Goal: Transaction & Acquisition: Book appointment/travel/reservation

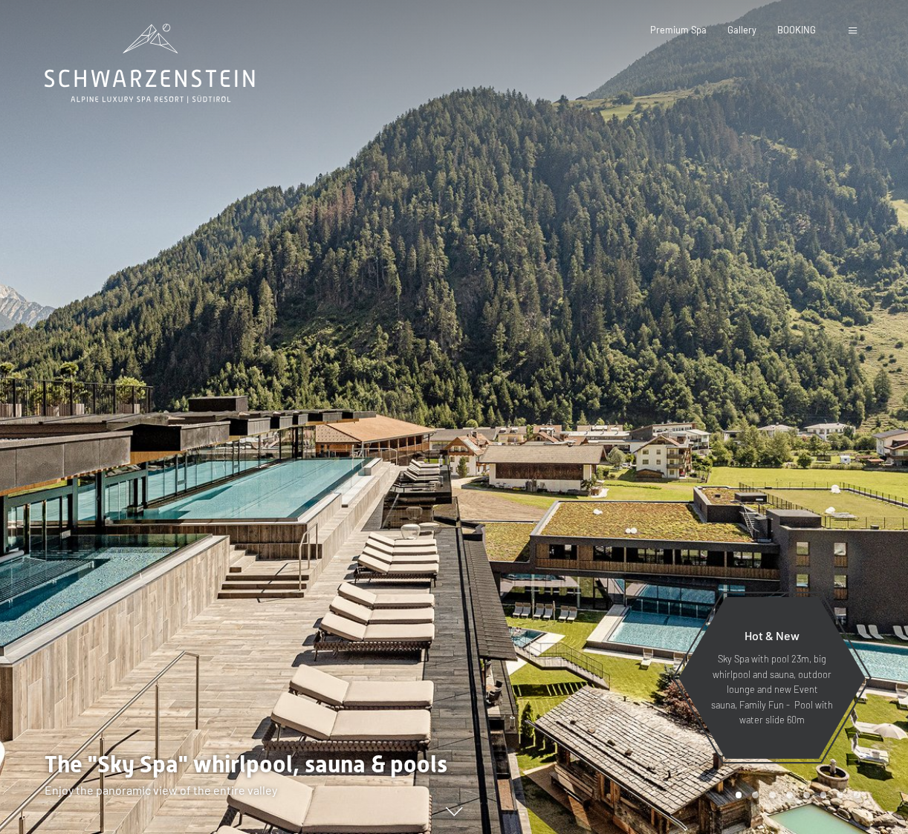
click at [798, 34] on div "BOOKING" at bounding box center [796, 30] width 39 height 13
click at [813, 30] on span "BOOKING" at bounding box center [796, 28] width 39 height 12
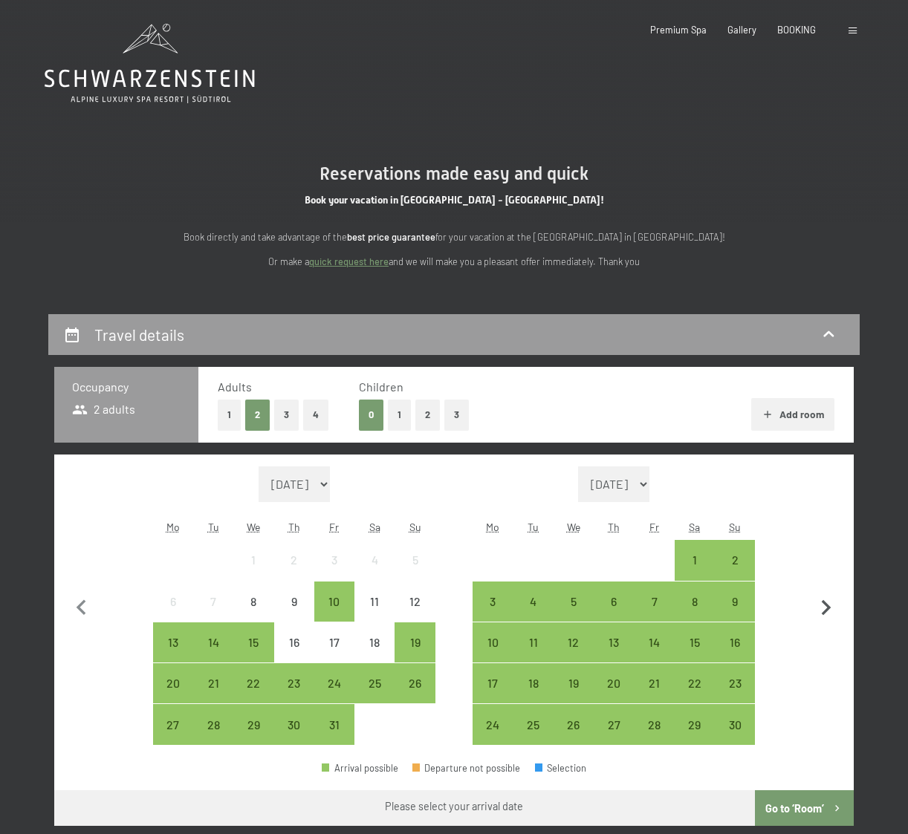
click at [834, 607] on icon "button" at bounding box center [825, 608] width 31 height 31
select select "[DATE]"
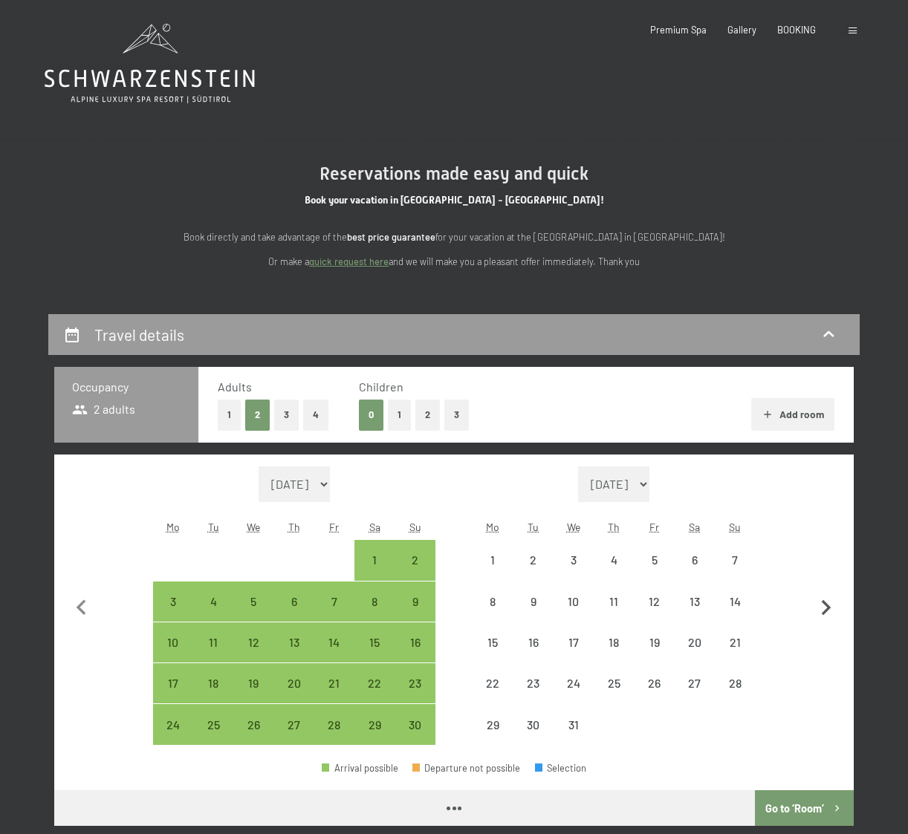
click at [834, 607] on icon "button" at bounding box center [825, 608] width 31 height 31
select select "[DATE]"
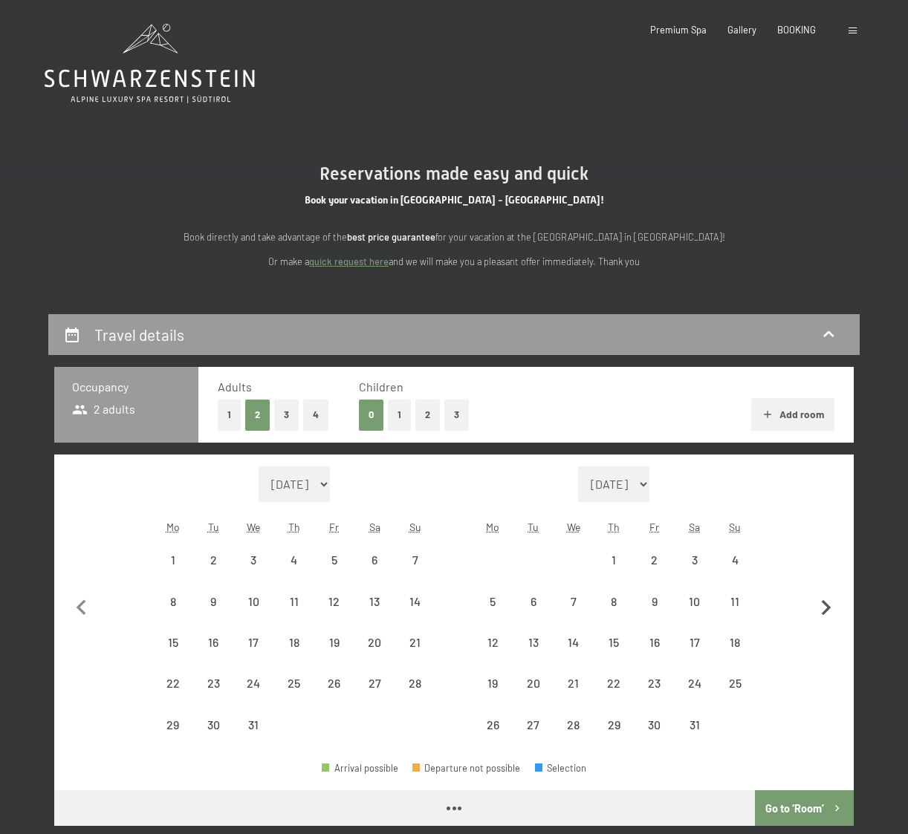
select select "[DATE]"
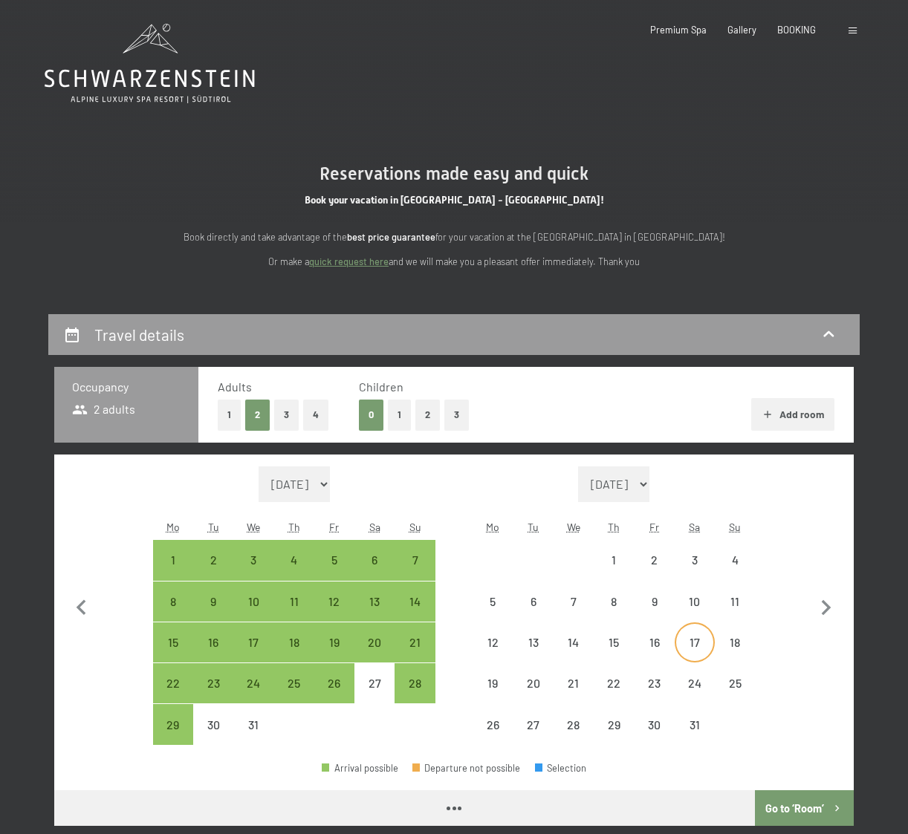
select select "[DATE]"
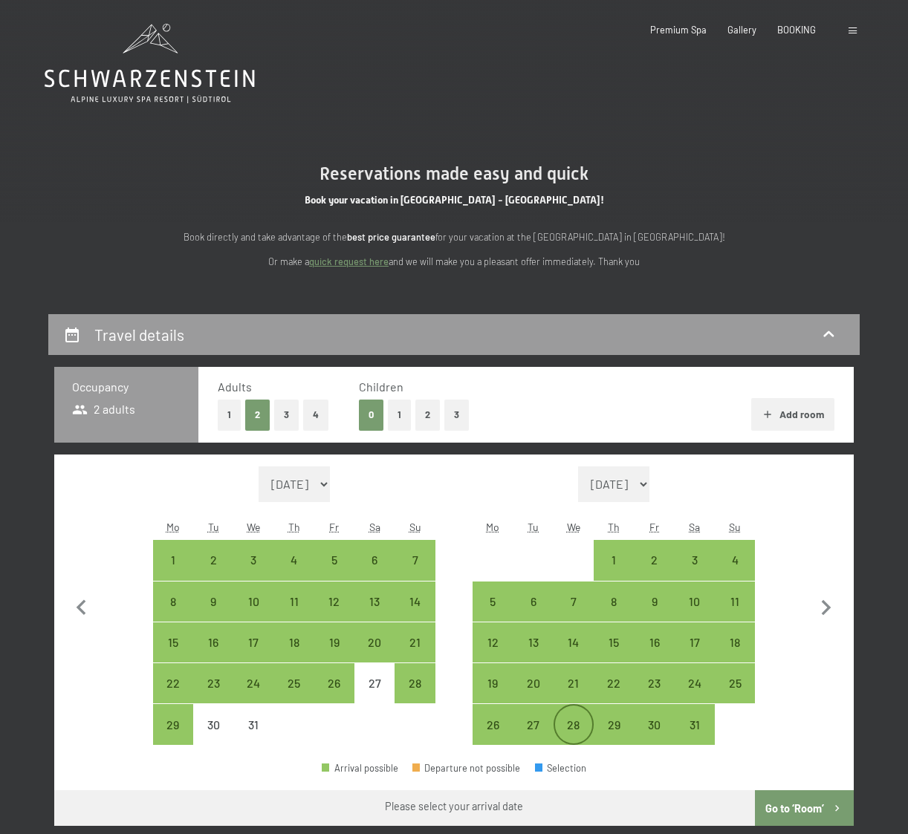
click at [567, 731] on div "28" at bounding box center [573, 737] width 37 height 37
select select "[DATE]"
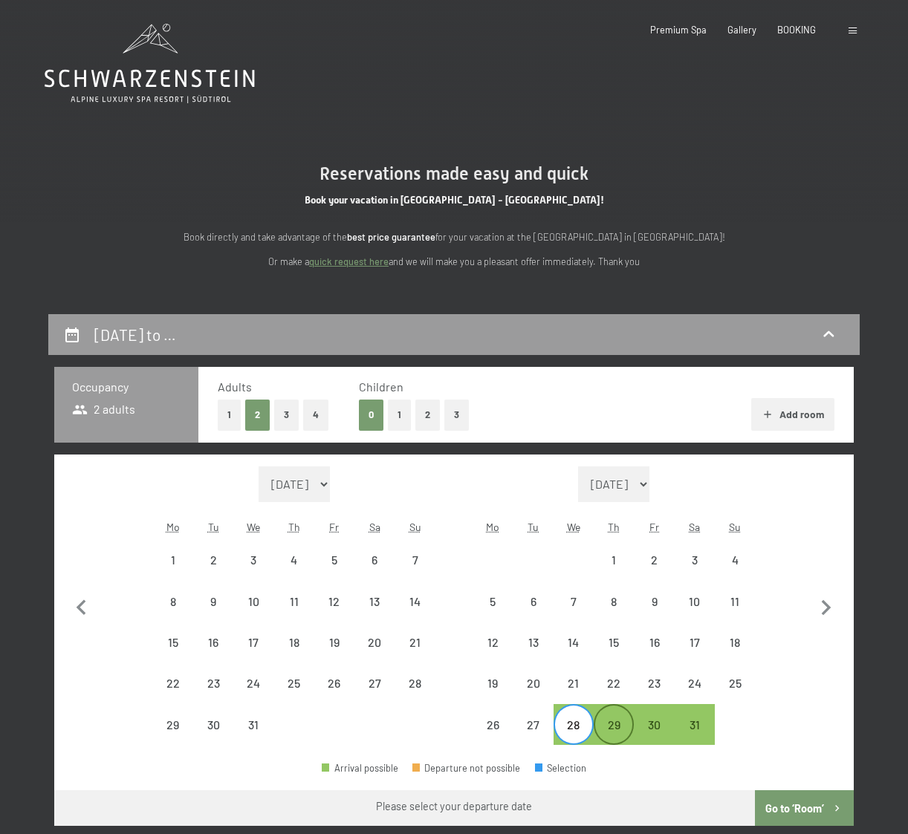
click at [616, 729] on div "29" at bounding box center [613, 737] width 37 height 37
select select "[DATE]"
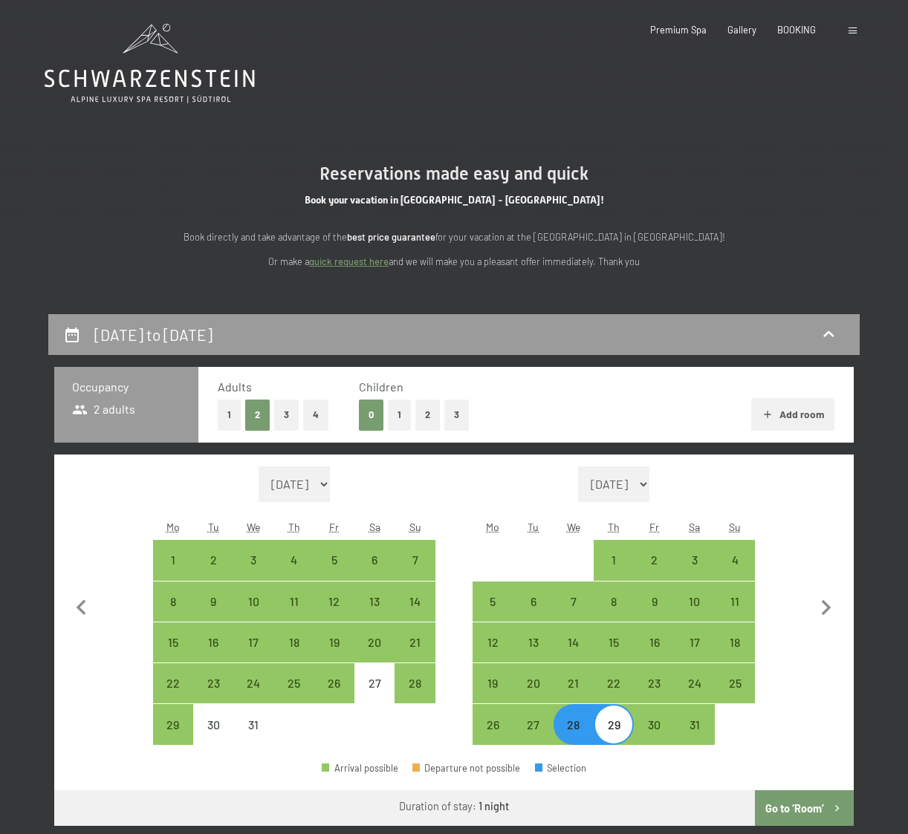
click at [230, 414] on button "1" at bounding box center [229, 415] width 23 height 30
select select "[DATE]"
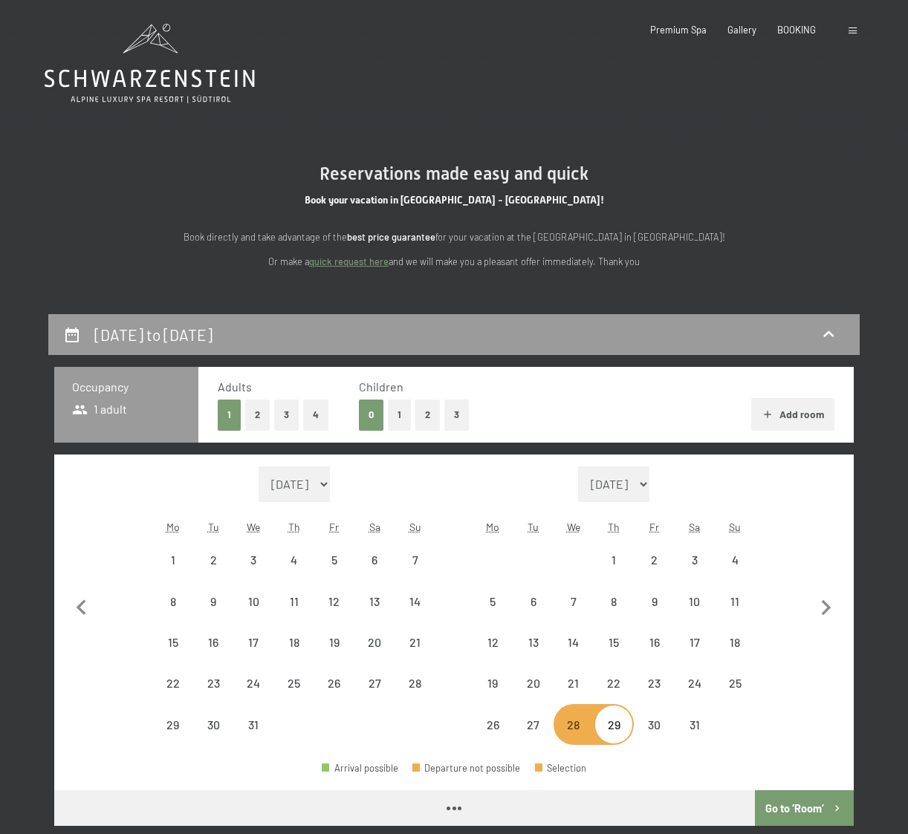
select select "[DATE]"
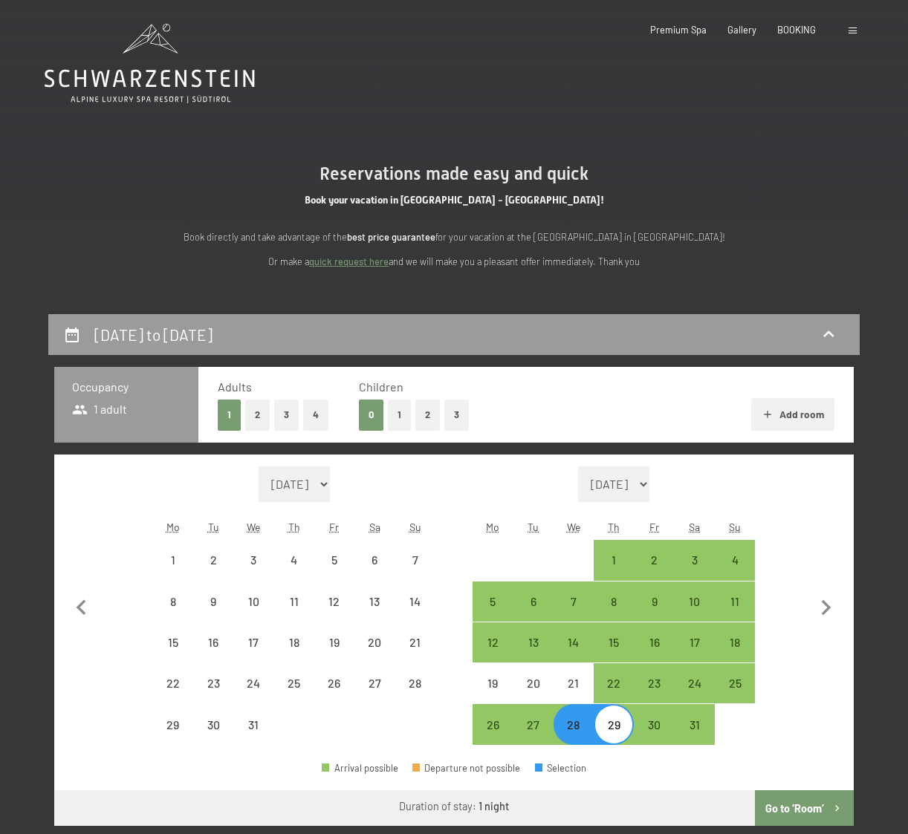
select select "[DATE]"
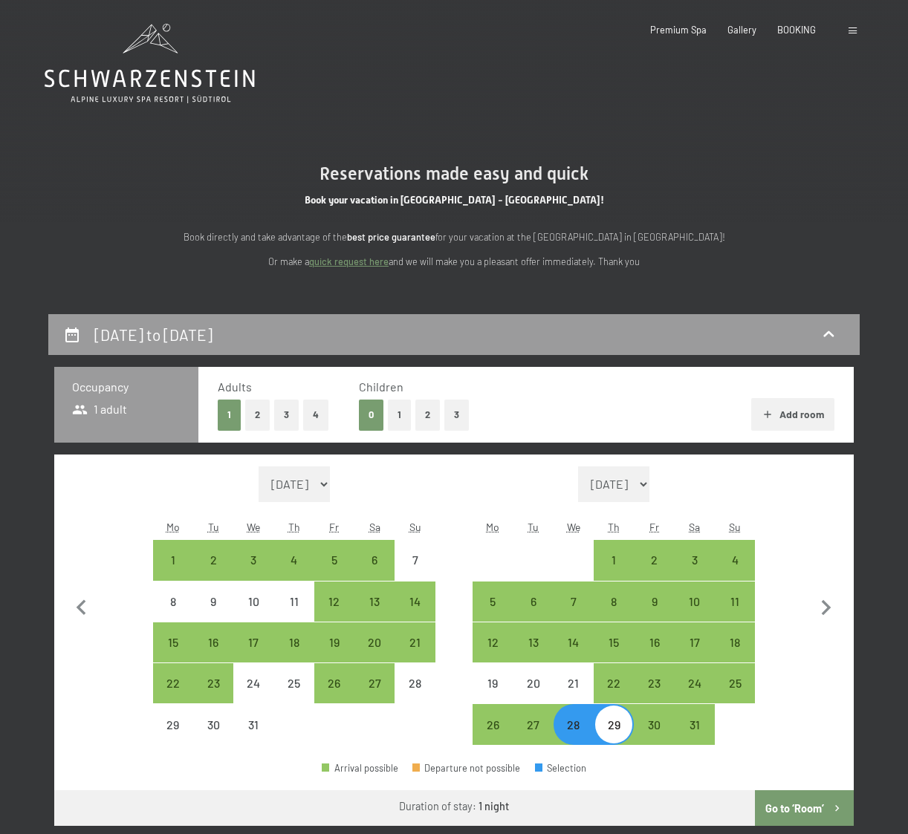
click at [799, 815] on button "Go to ‘Room’" at bounding box center [804, 808] width 99 height 36
select select "[DATE]"
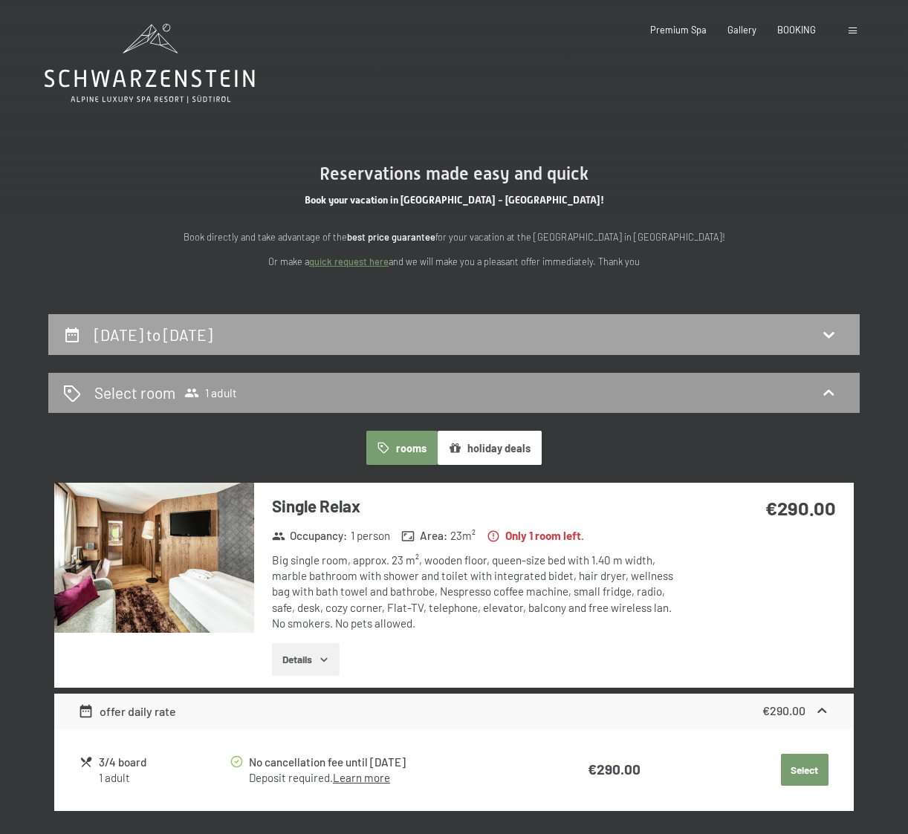
click at [483, 334] on div "[DATE] to [DATE]" at bounding box center [453, 335] width 781 height 22
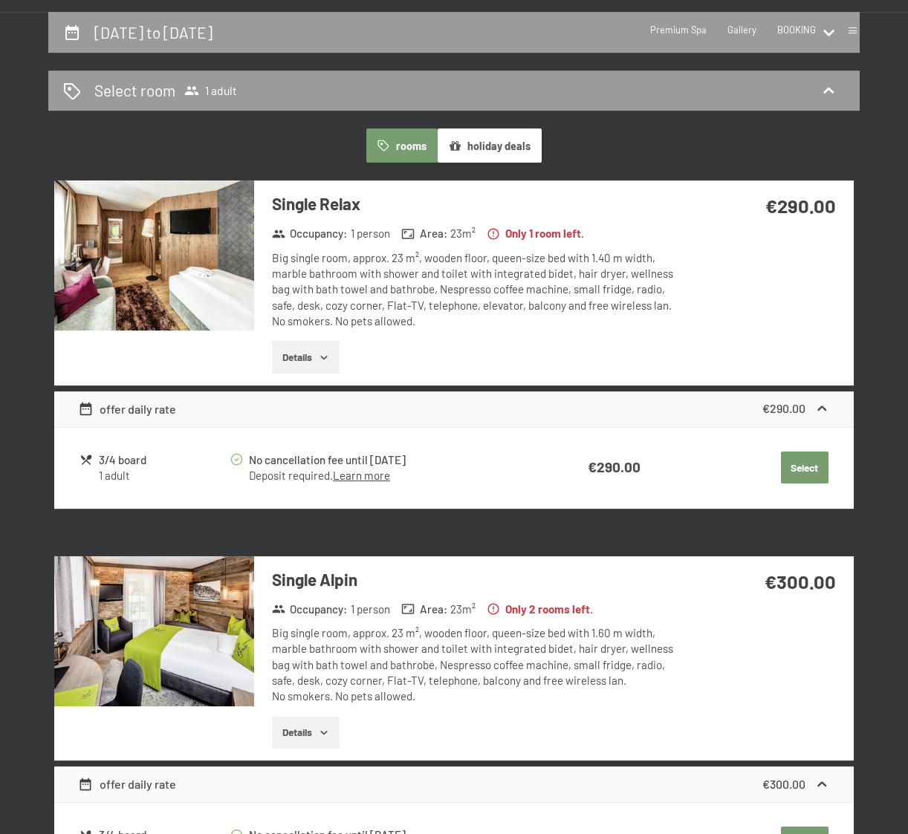
select select "[DATE]"
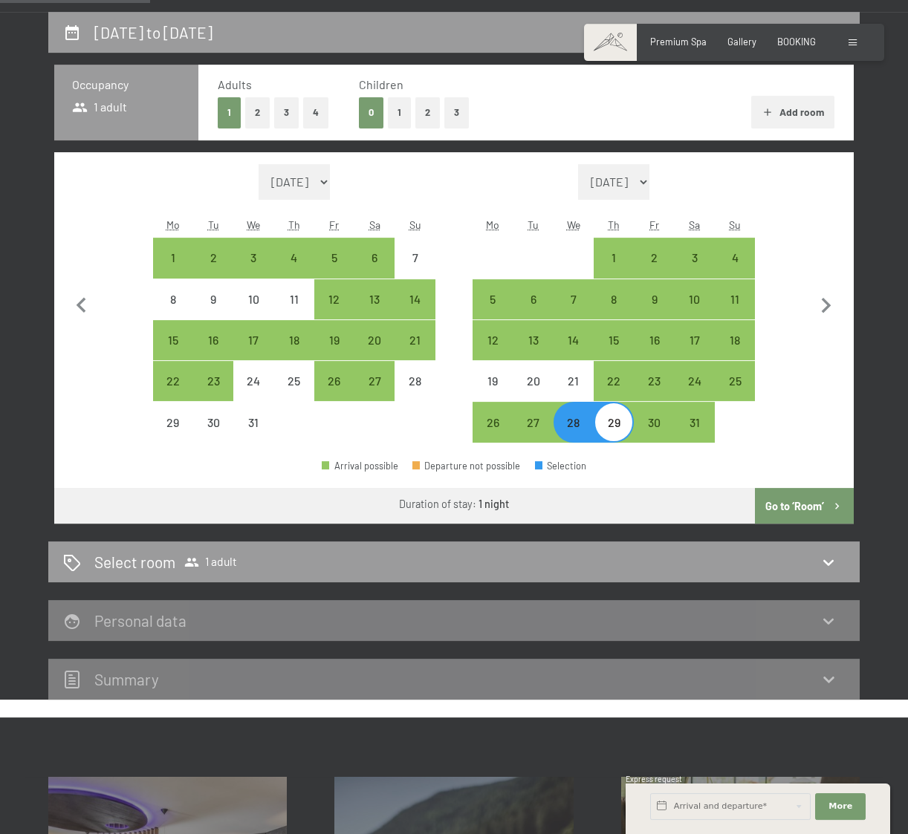
click at [582, 417] on div "28" at bounding box center [573, 435] width 37 height 37
select select "[DATE]"
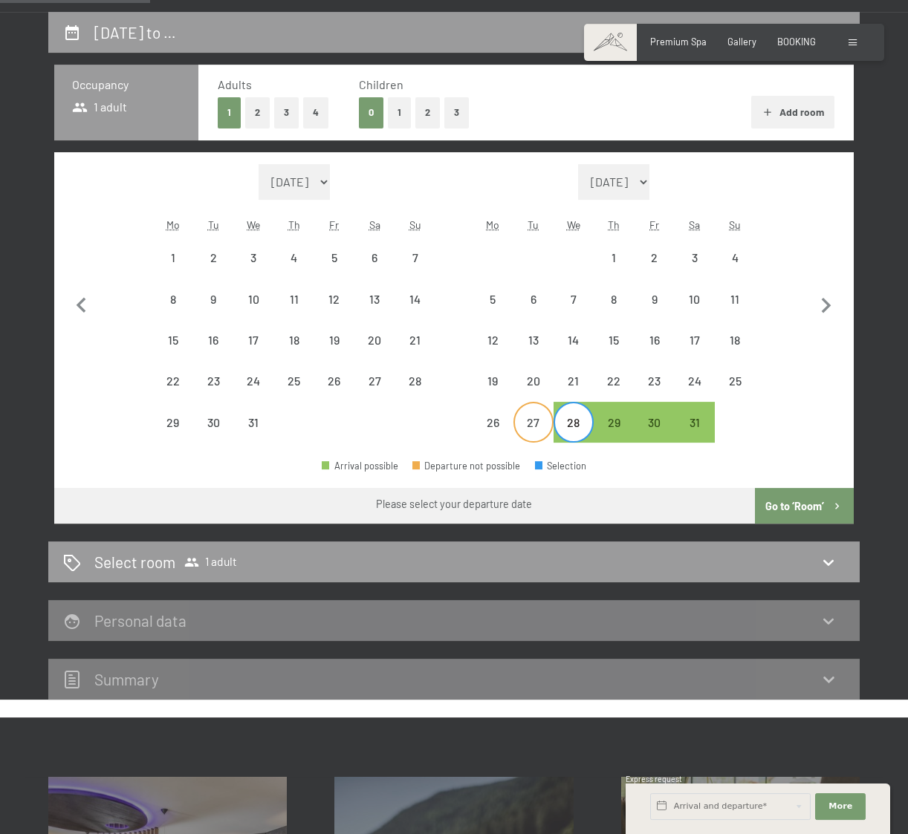
click at [531, 422] on div "27" at bounding box center [533, 435] width 37 height 37
select select "[DATE]"
click at [619, 434] on div "29" at bounding box center [613, 435] width 37 height 37
select select "[DATE]"
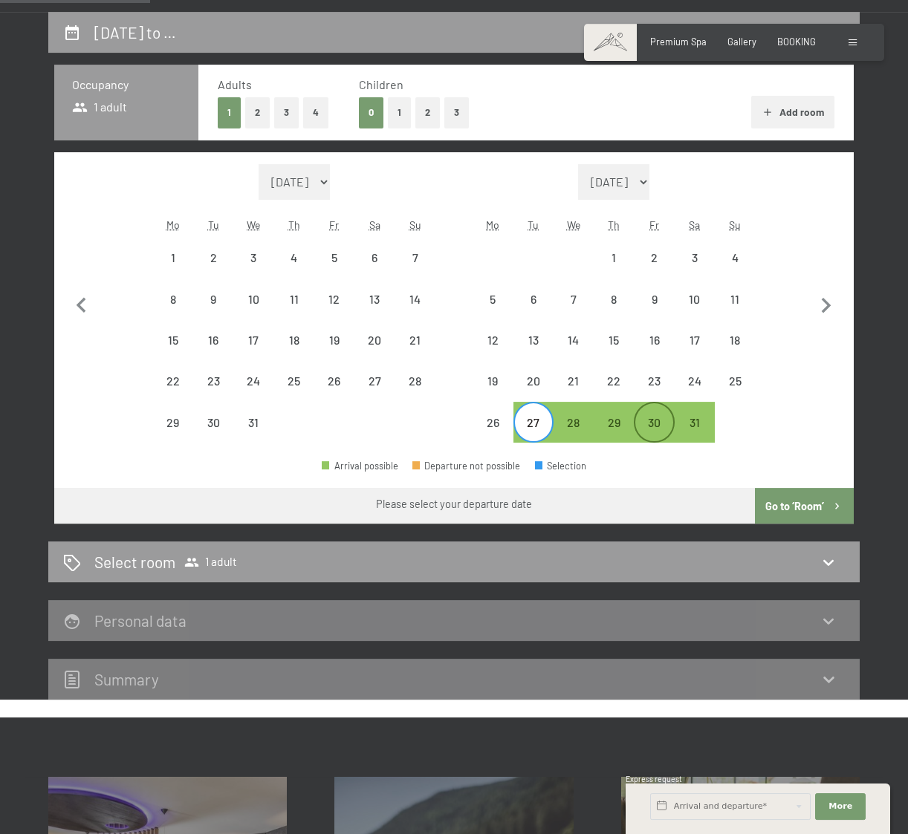
select select "[DATE]"
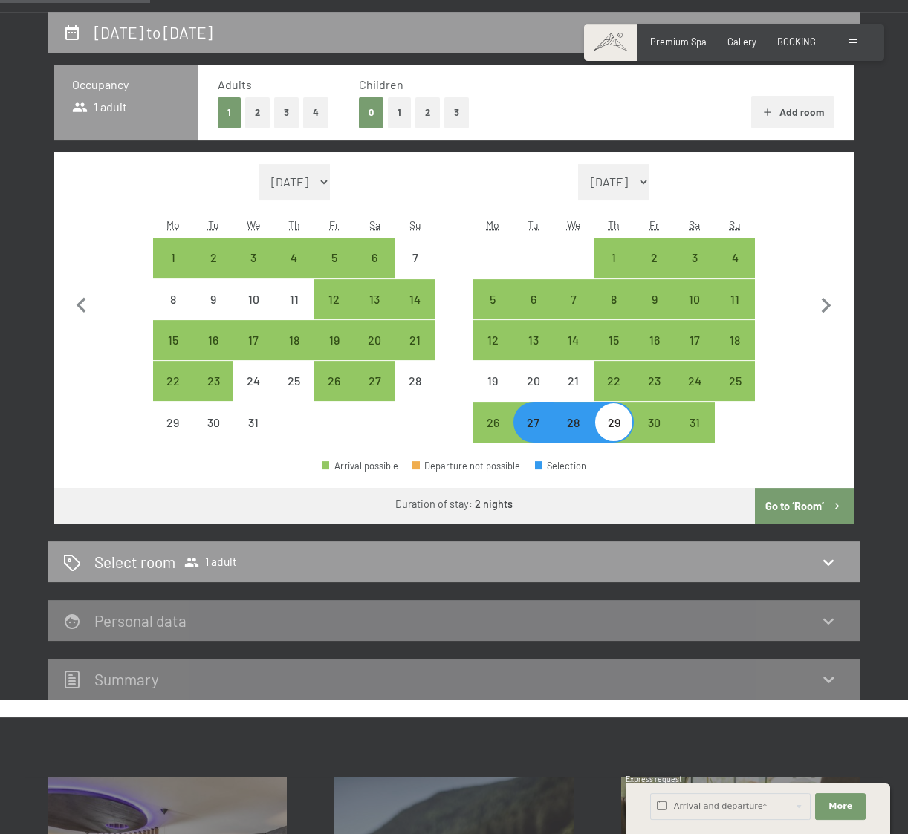
click at [784, 506] on button "Go to ‘Room’" at bounding box center [804, 506] width 99 height 36
select select "[DATE]"
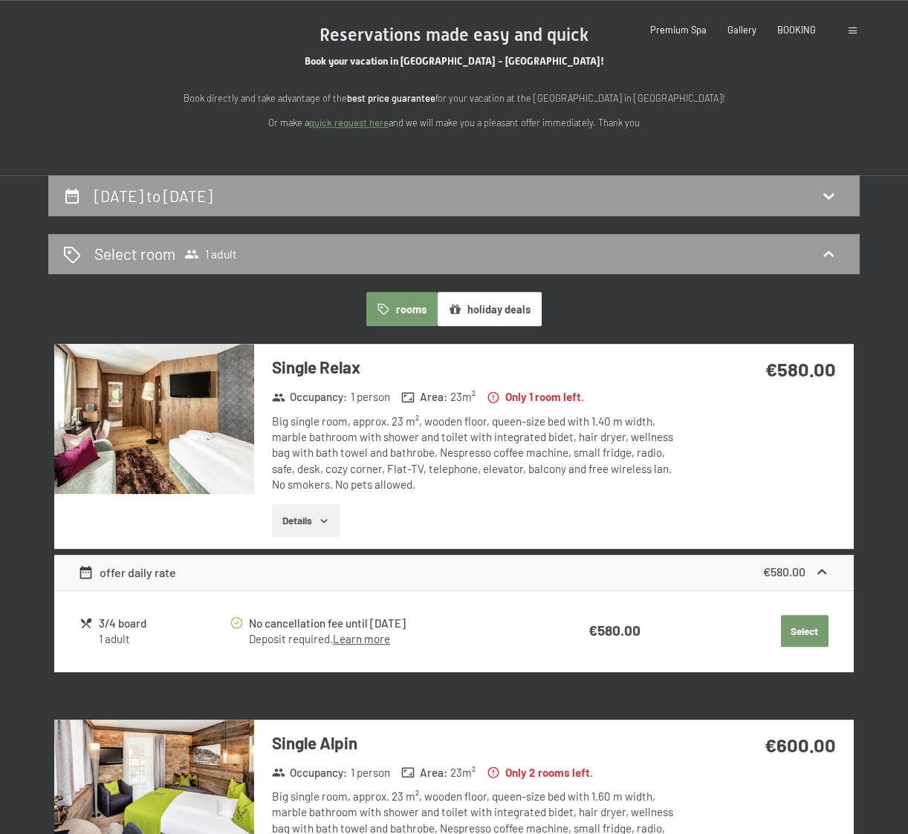
scroll to position [0, 0]
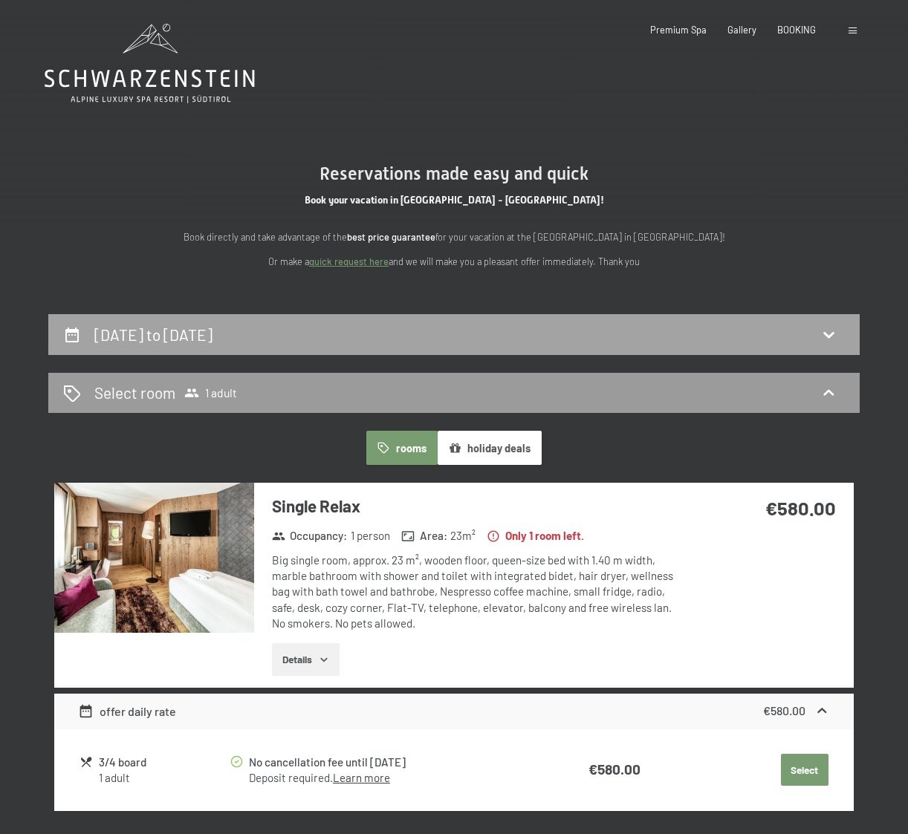
click at [377, 332] on div "[DATE] to [DATE]" at bounding box center [453, 335] width 781 height 22
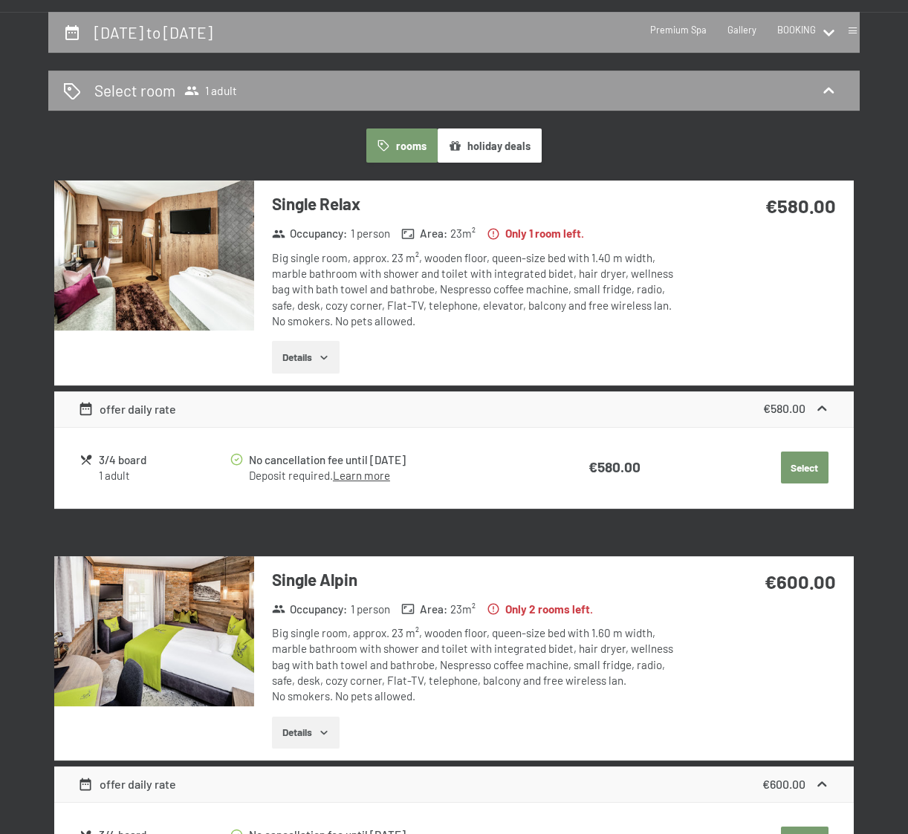
select select "[DATE]"
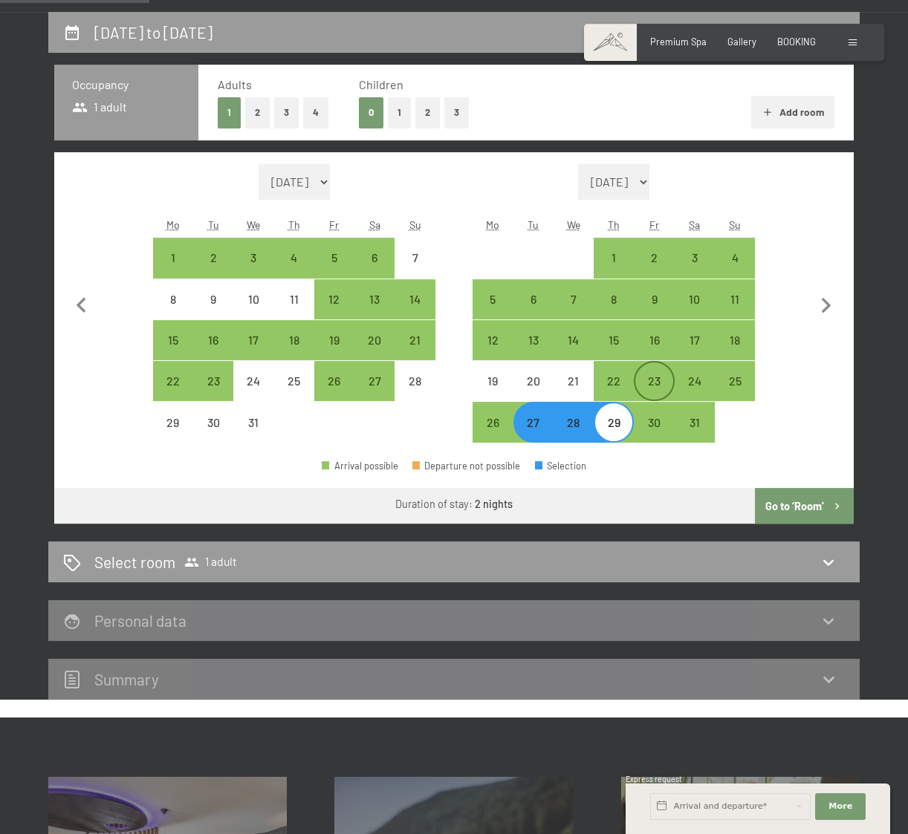
click at [651, 385] on div "23" at bounding box center [653, 393] width 37 height 37
select select "[DATE]"
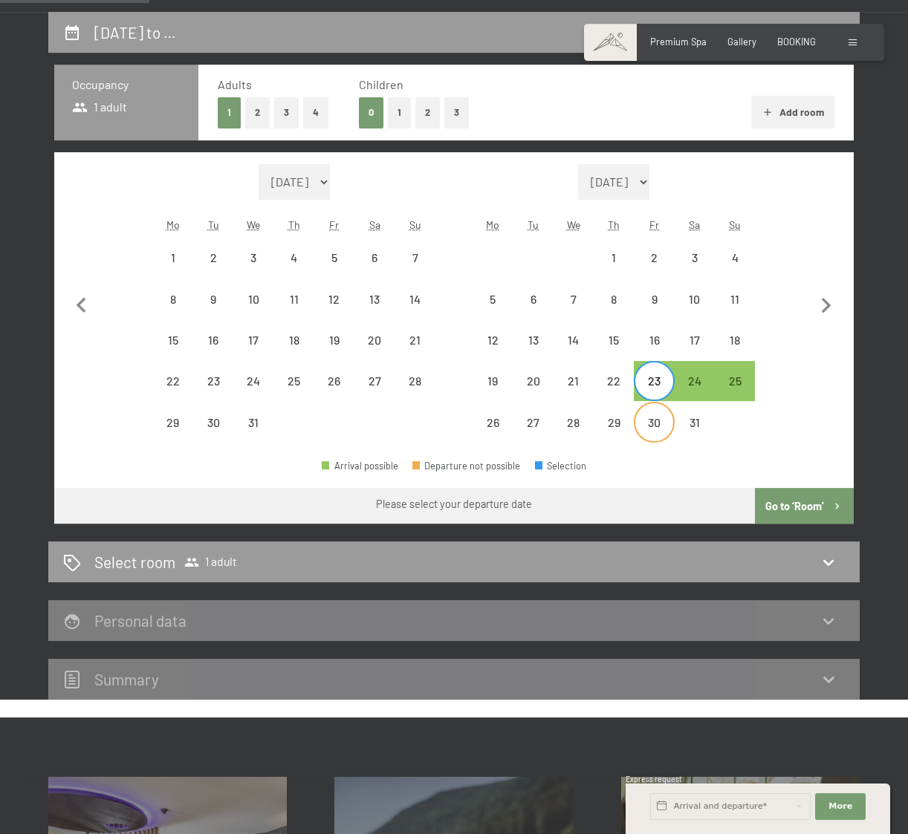
click at [649, 420] on div "30" at bounding box center [653, 435] width 37 height 37
select select "[DATE]"
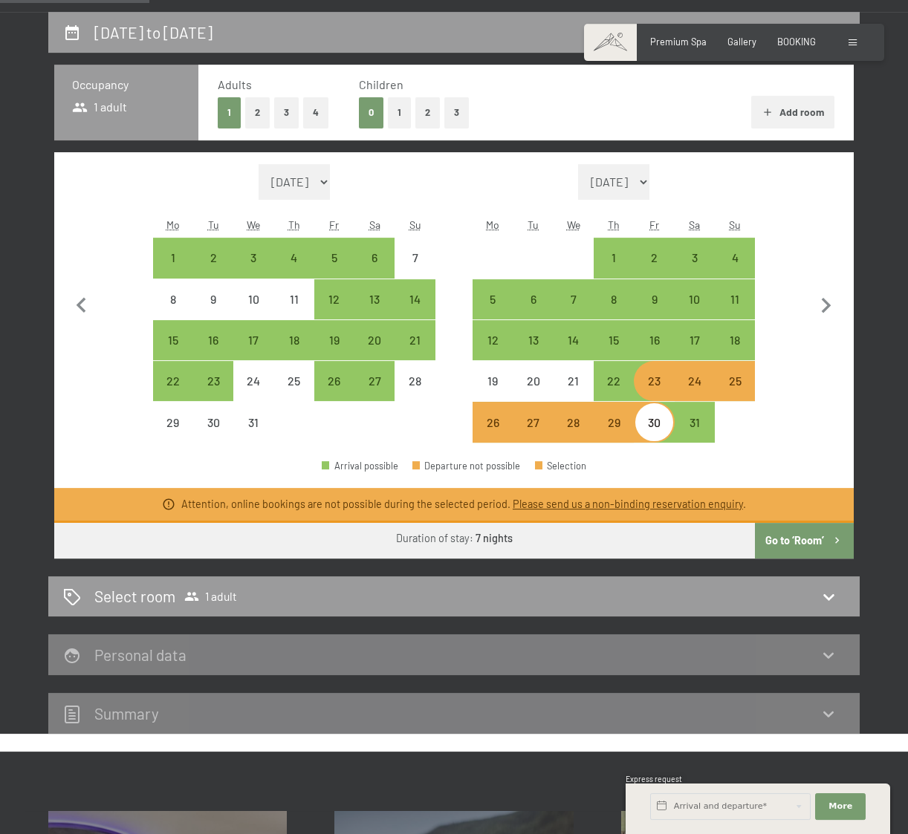
click at [707, 383] on div "24" at bounding box center [694, 393] width 37 height 37
select select "[DATE]"
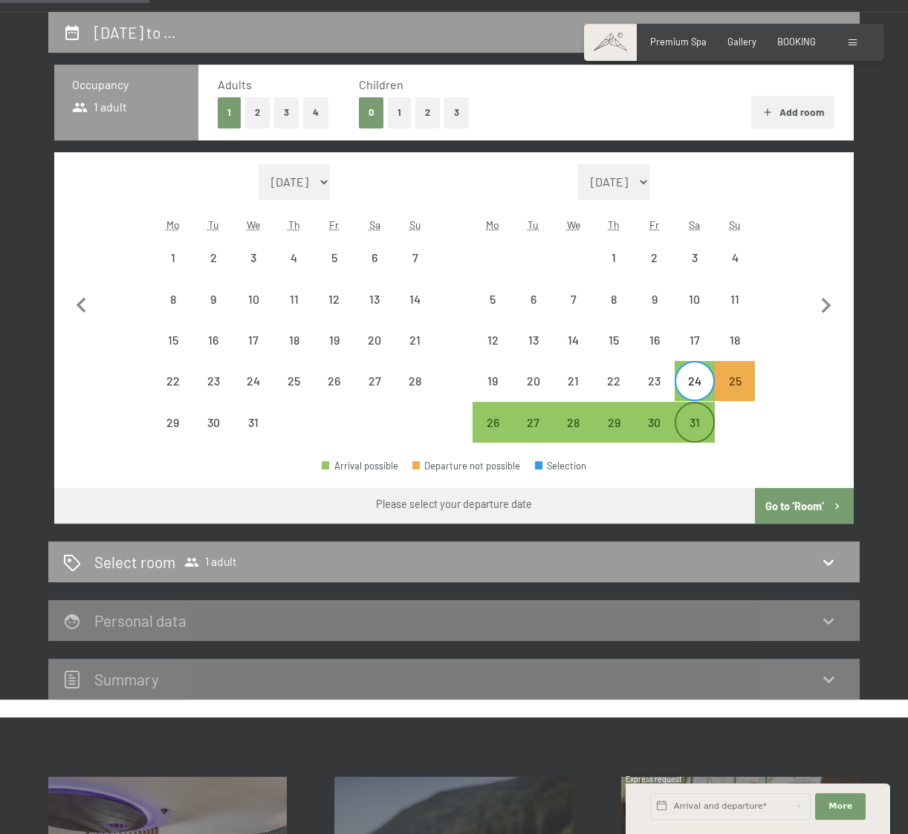
click at [687, 424] on div "31" at bounding box center [694, 435] width 37 height 37
select select "[DATE]"
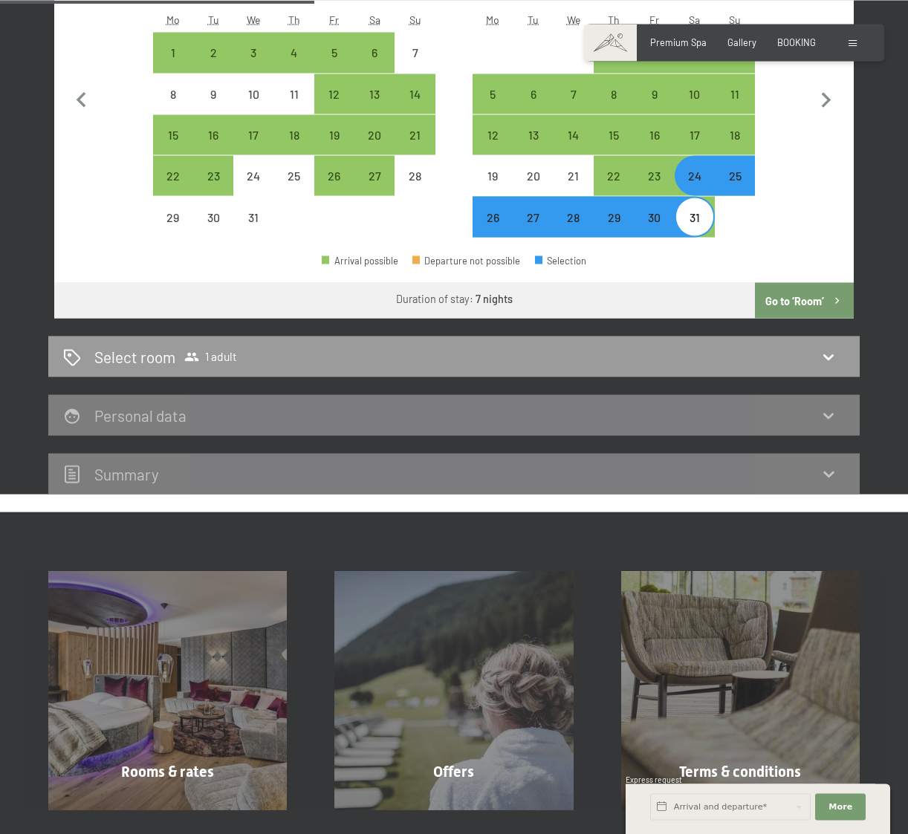
scroll to position [556, 0]
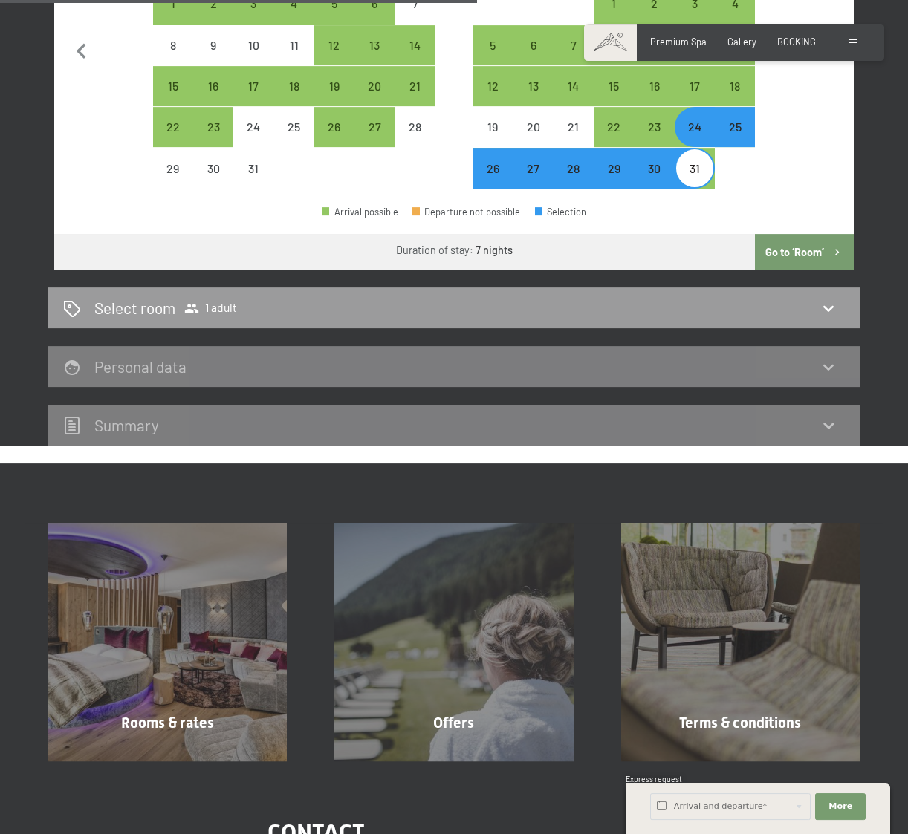
click at [769, 260] on button "Go to ‘Room’" at bounding box center [804, 252] width 99 height 36
select select "[DATE]"
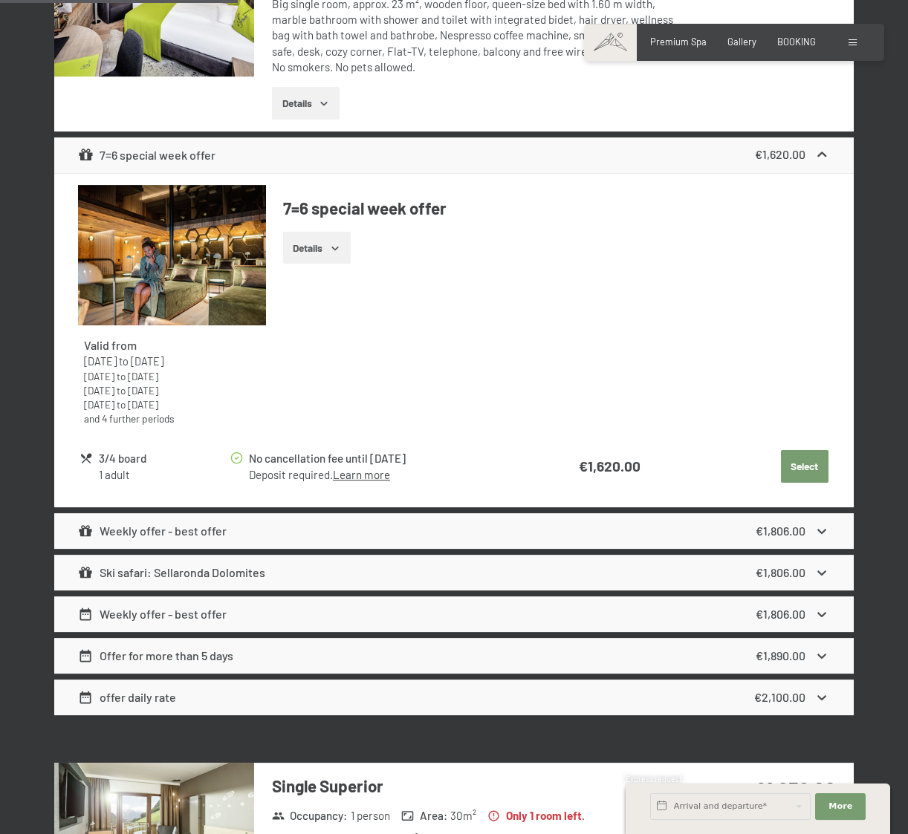
scroll to position [302, 0]
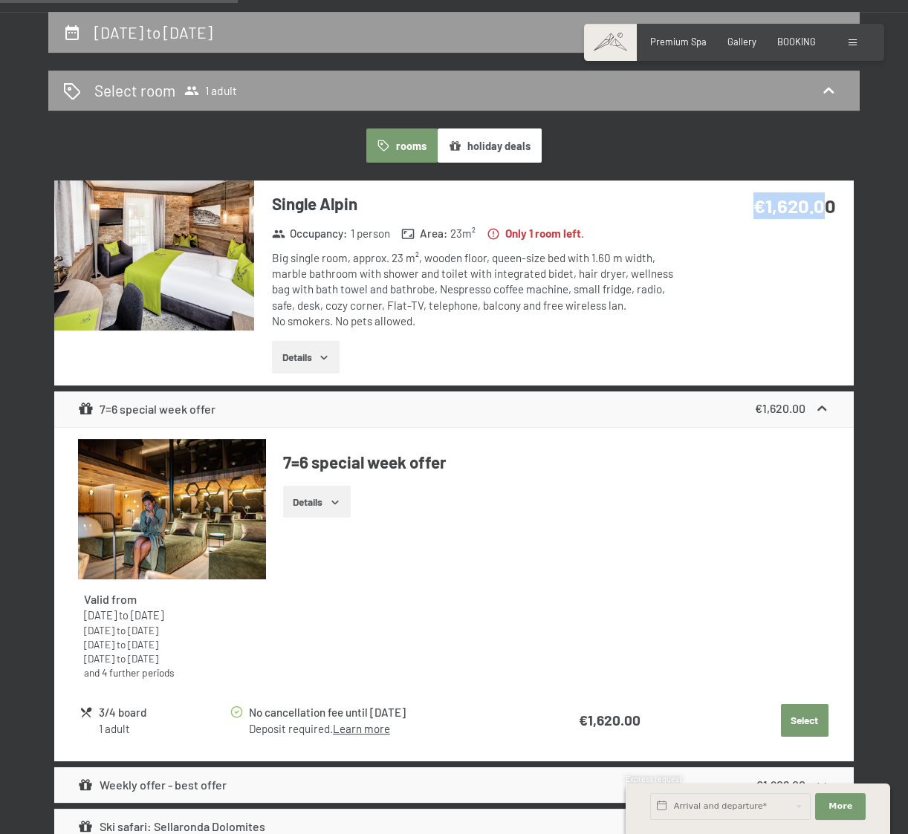
drag, startPoint x: 744, startPoint y: 207, endPoint x: 830, endPoint y: 213, distance: 86.4
click at [830, 213] on div "€1,620.00" at bounding box center [761, 205] width 150 height 27
click at [174, 268] on img at bounding box center [154, 255] width 200 height 150
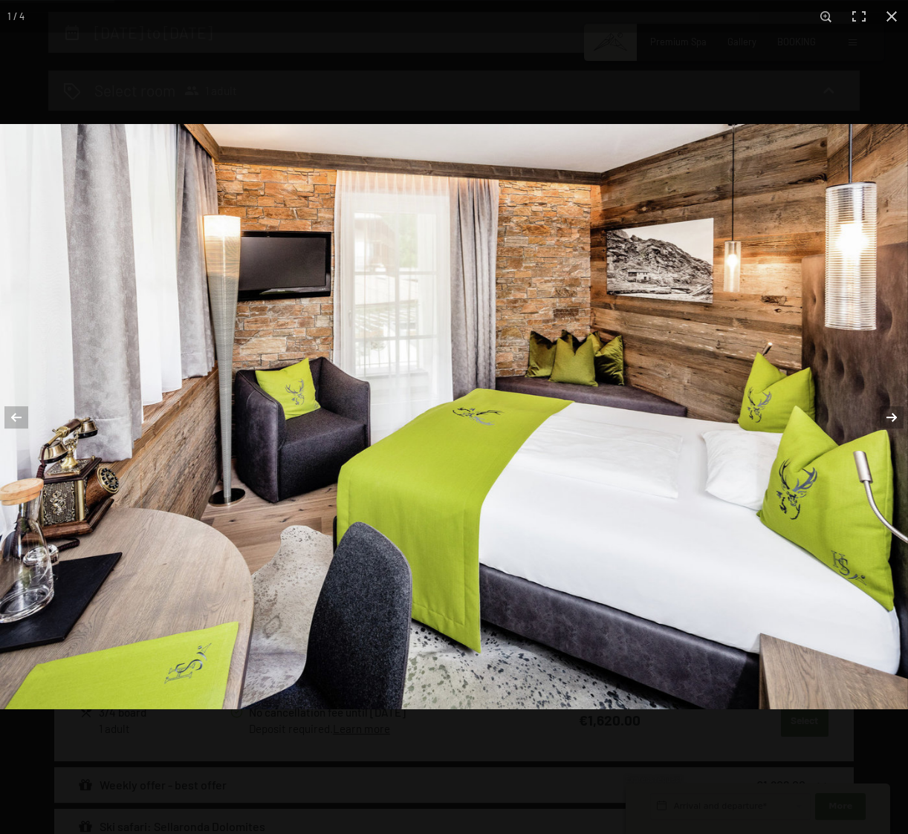
click at [893, 417] on button "button" at bounding box center [882, 417] width 52 height 74
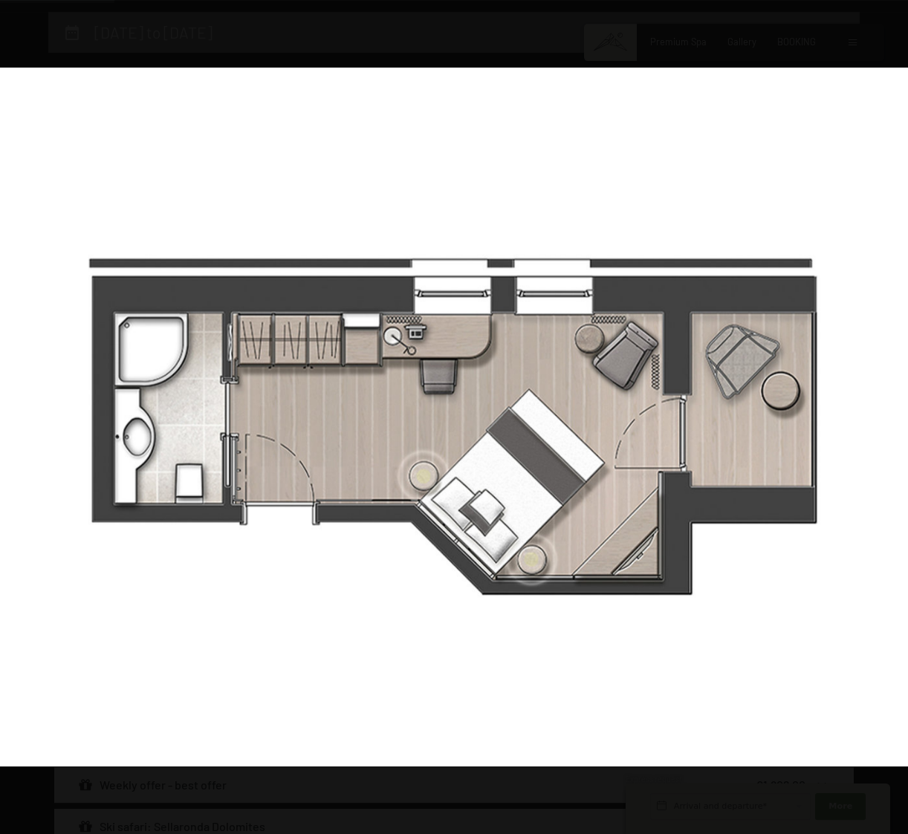
click at [893, 417] on button "button" at bounding box center [882, 417] width 52 height 74
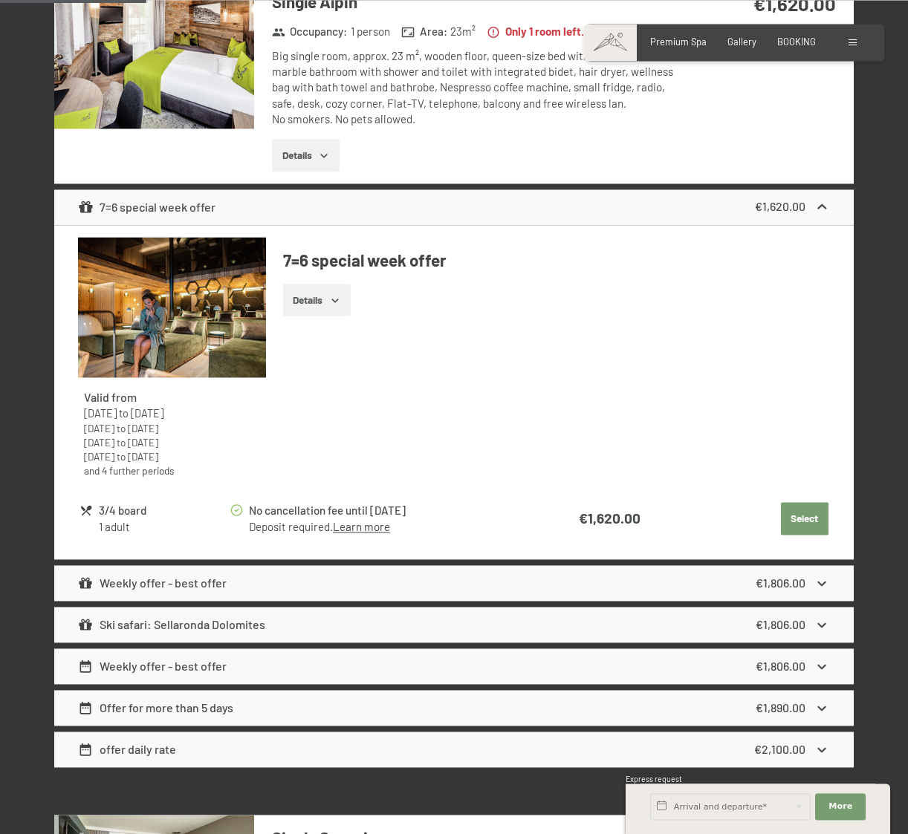
scroll to position [810, 0]
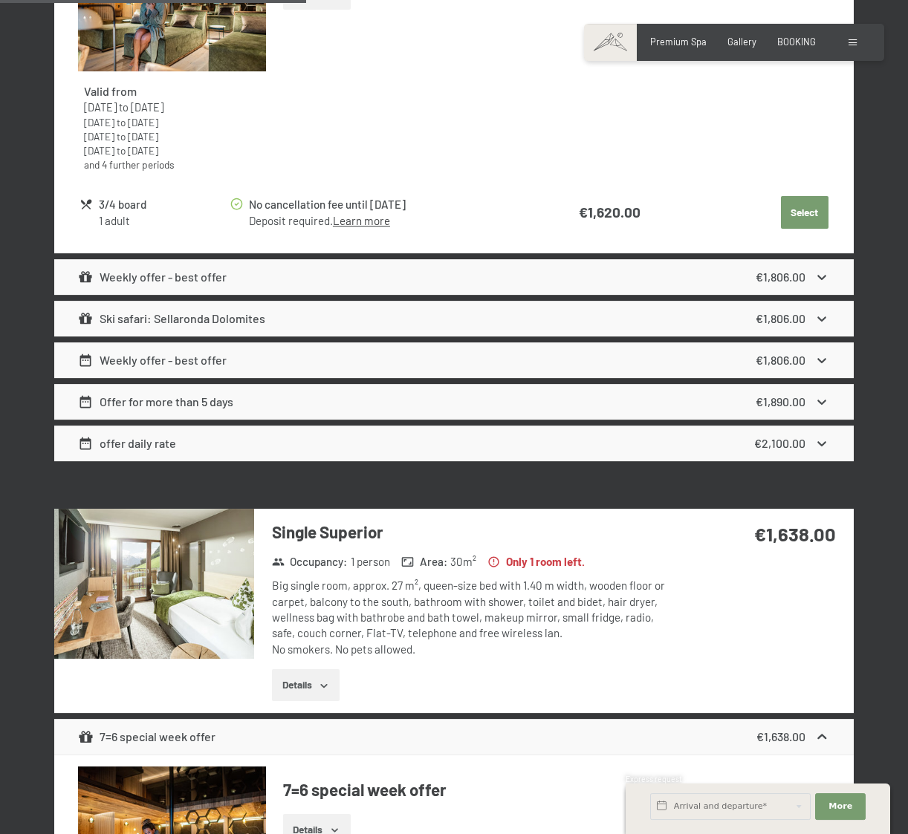
click at [170, 592] on img at bounding box center [154, 584] width 200 height 150
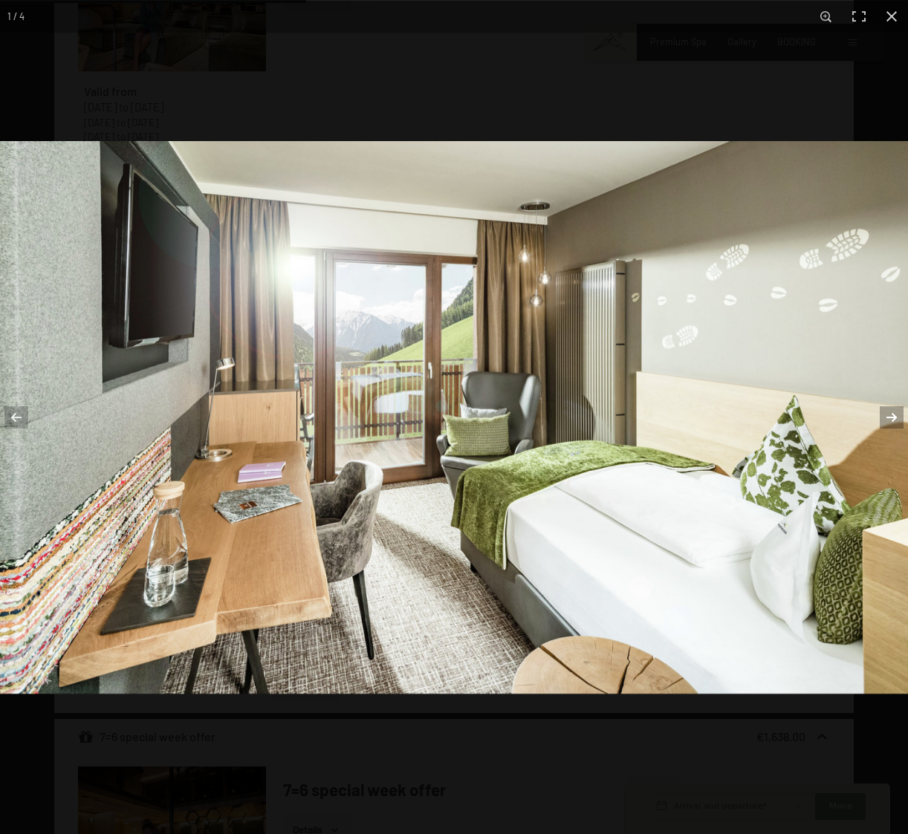
click at [888, 414] on button "button" at bounding box center [882, 417] width 52 height 74
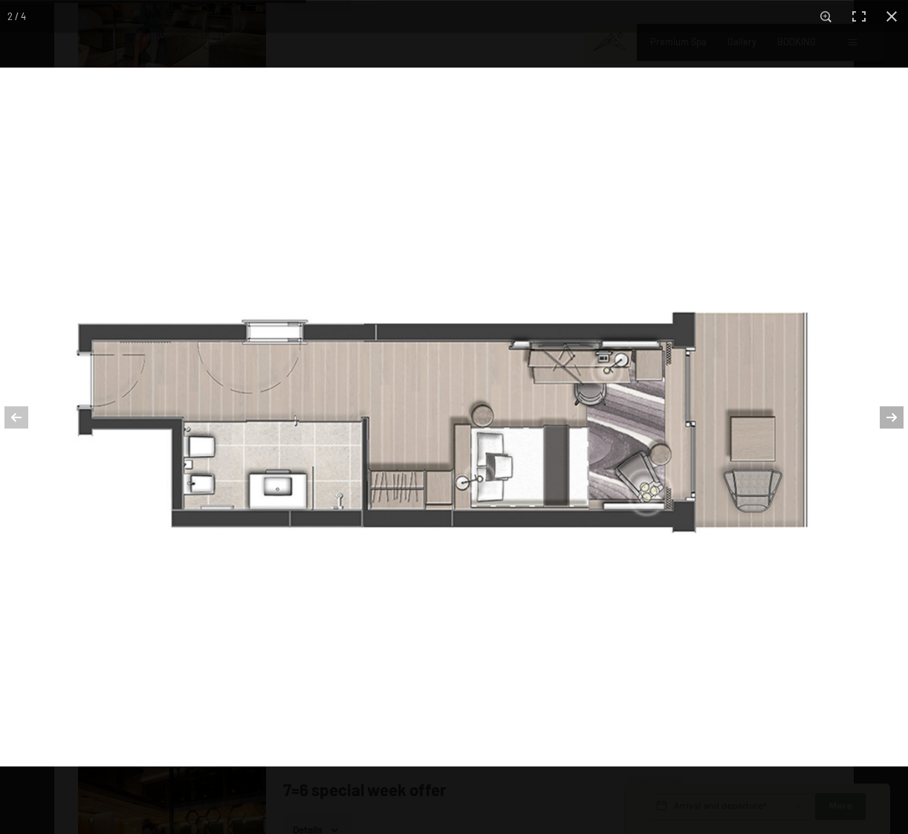
click at [889, 418] on button "button" at bounding box center [882, 417] width 52 height 74
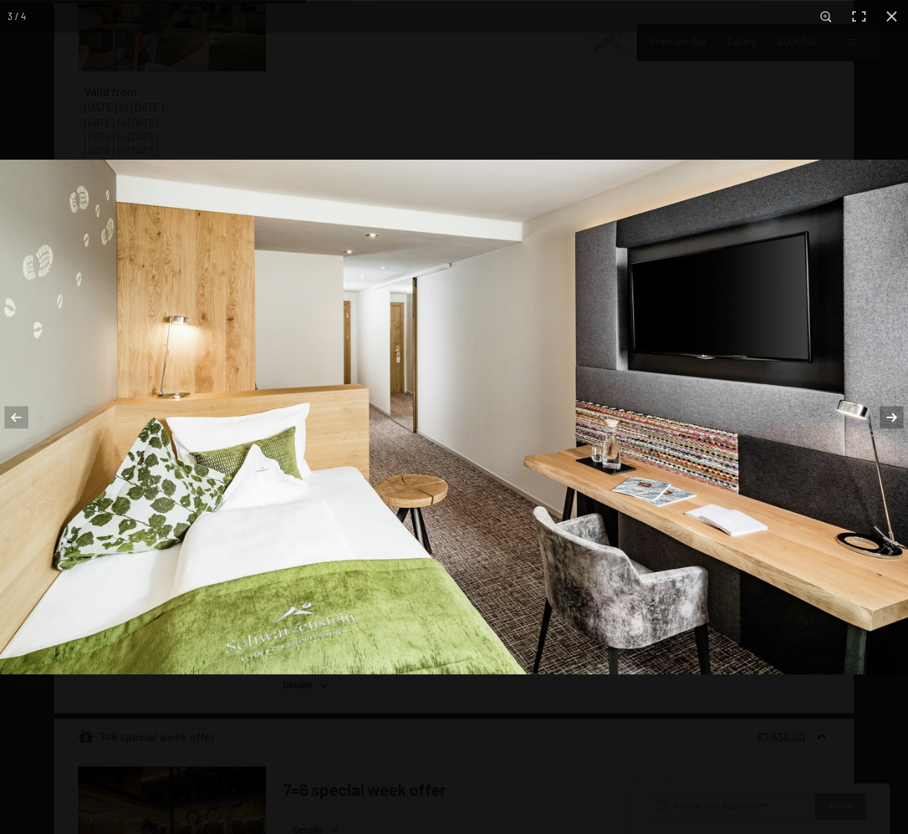
click at [889, 418] on button "button" at bounding box center [882, 417] width 52 height 74
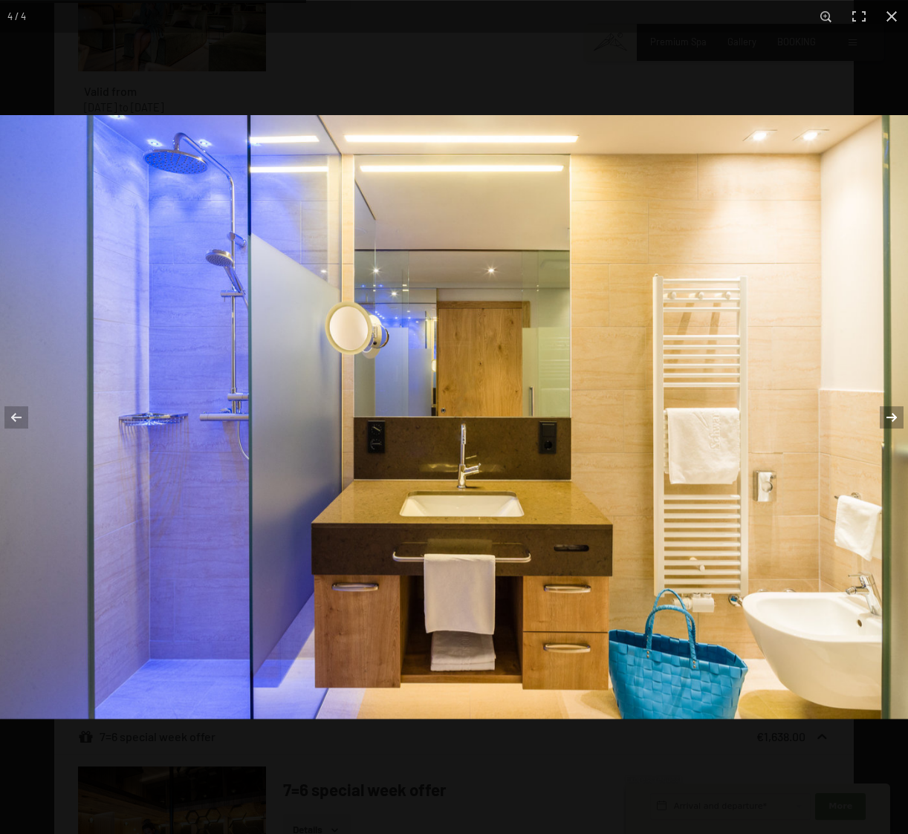
click at [889, 418] on button "button" at bounding box center [882, 417] width 52 height 74
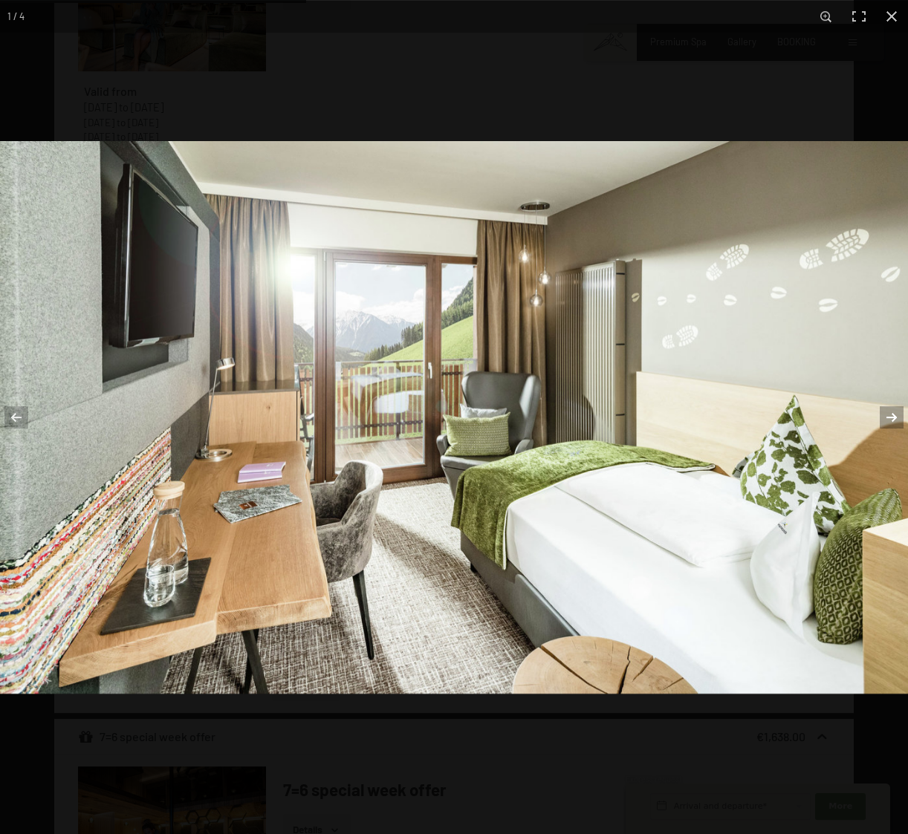
click at [889, 418] on button "button" at bounding box center [882, 417] width 52 height 74
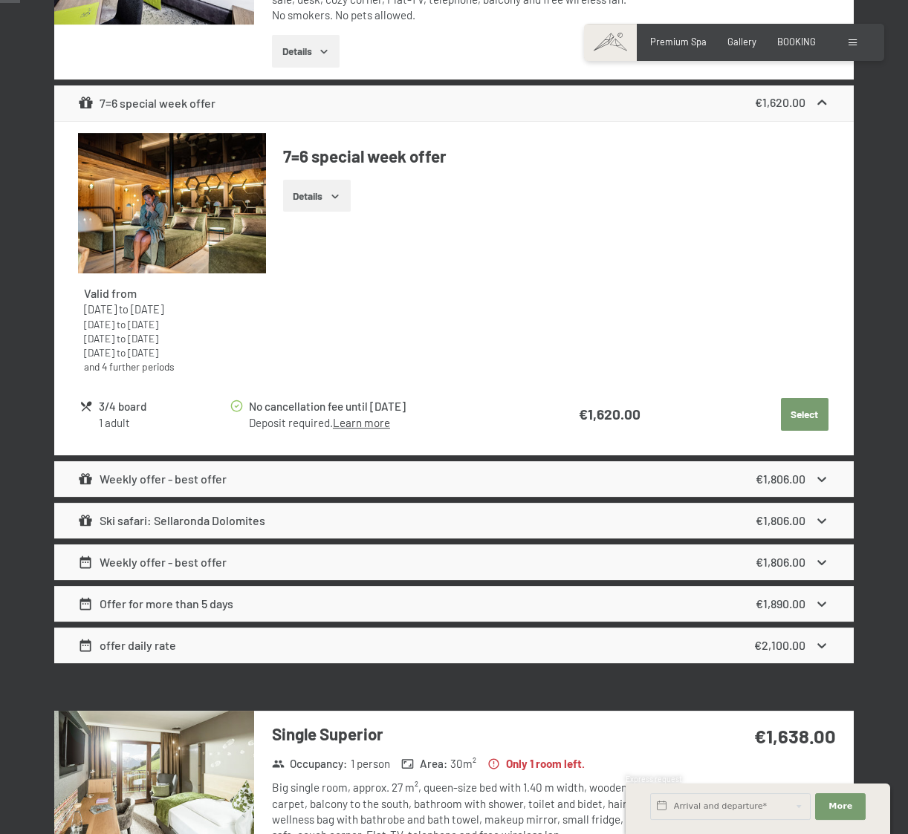
scroll to position [48, 0]
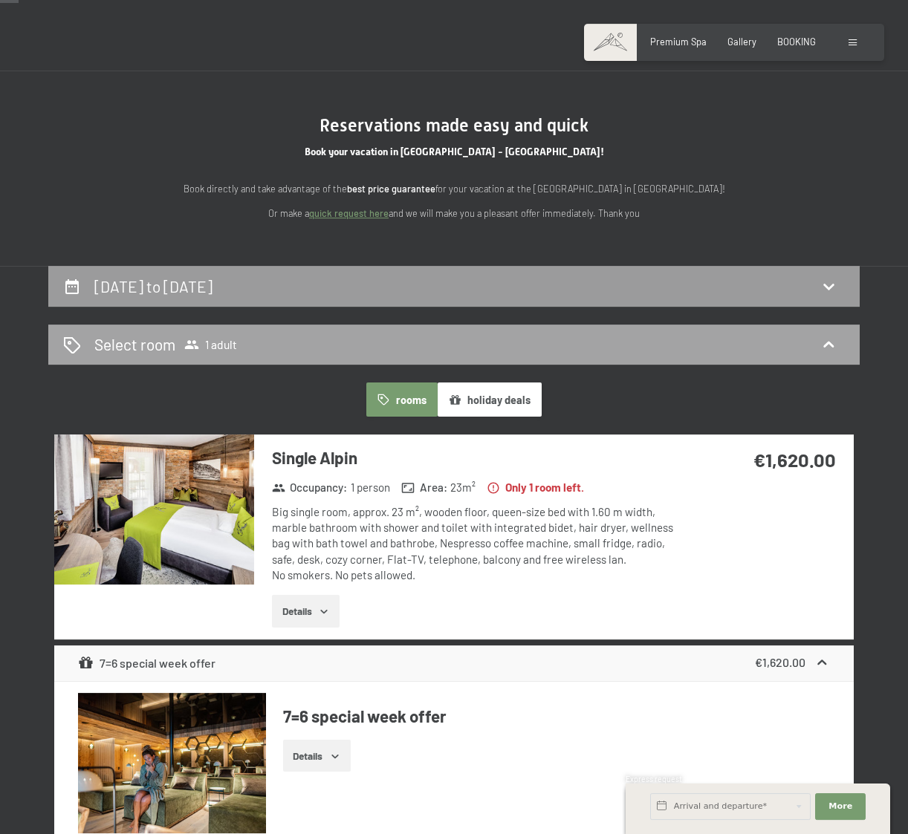
click at [204, 333] on div "Select room 1 adult" at bounding box center [453, 345] width 811 height 41
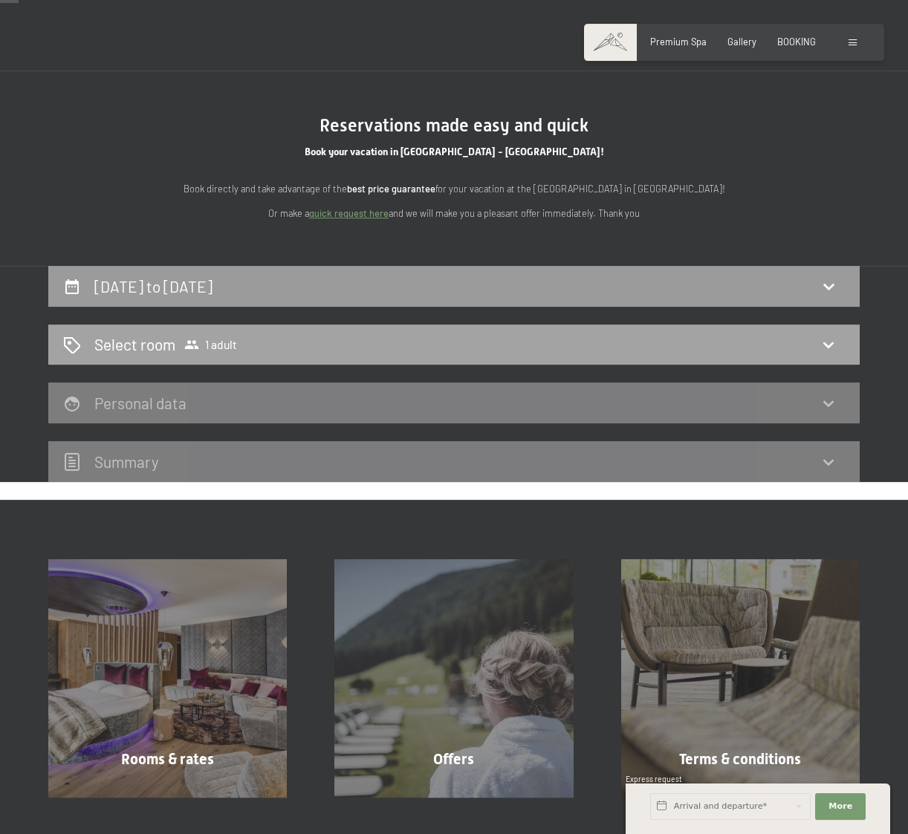
click at [209, 351] on span "1 adult" at bounding box center [210, 344] width 53 height 15
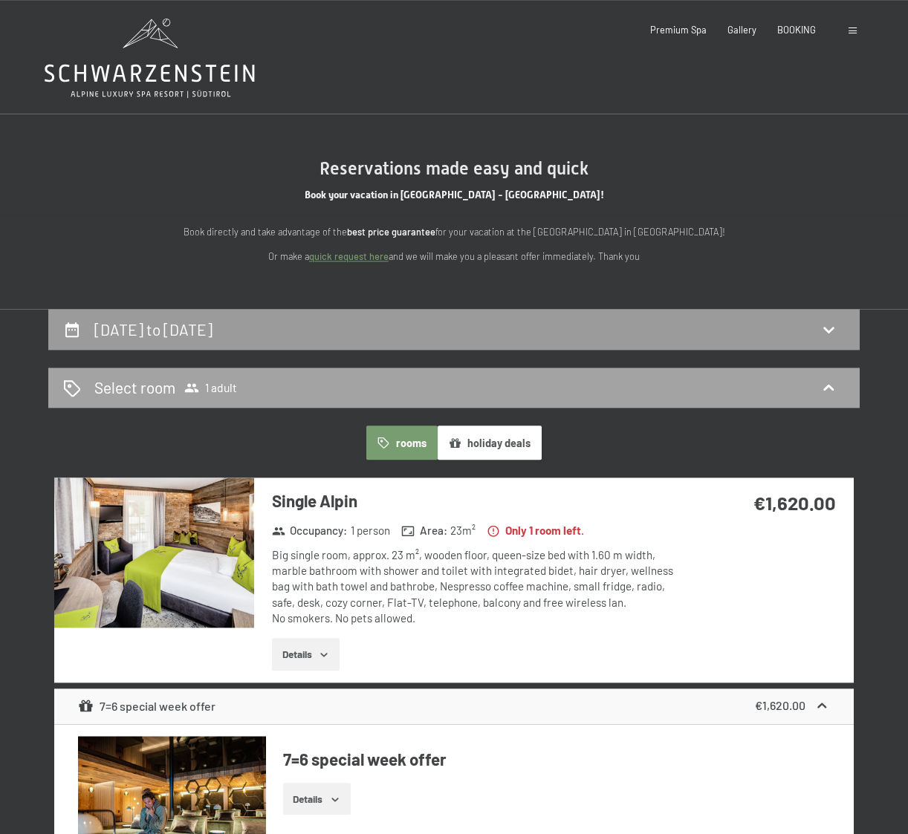
scroll to position [0, 0]
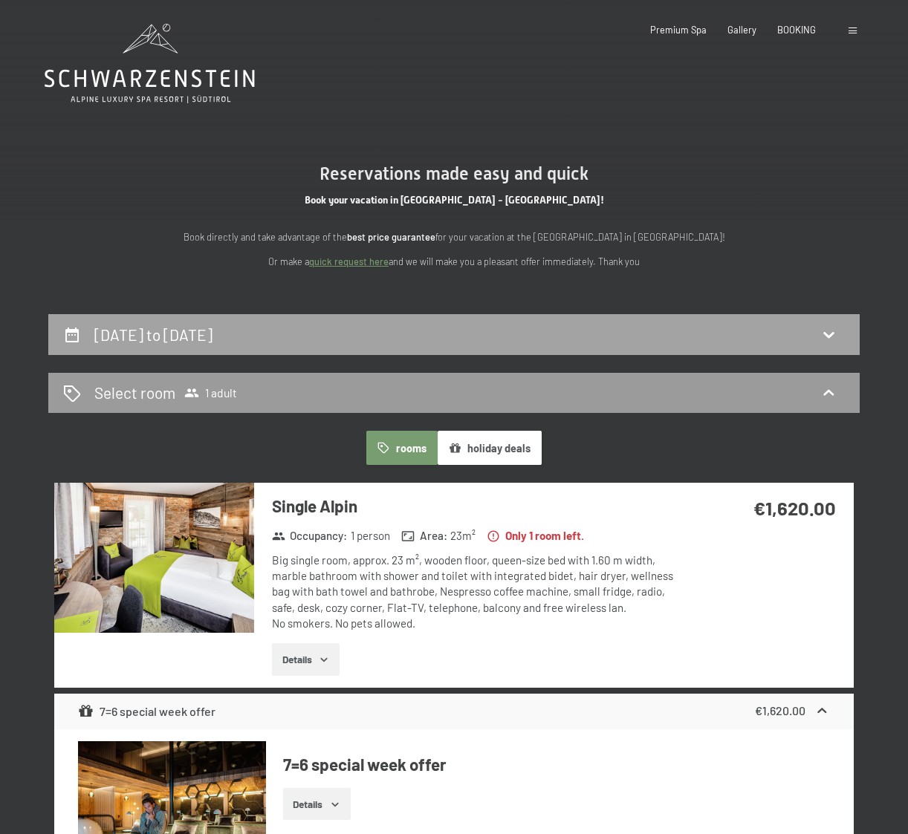
click at [346, 335] on div "[DATE] to [DATE]" at bounding box center [453, 335] width 781 height 22
select select "[DATE]"
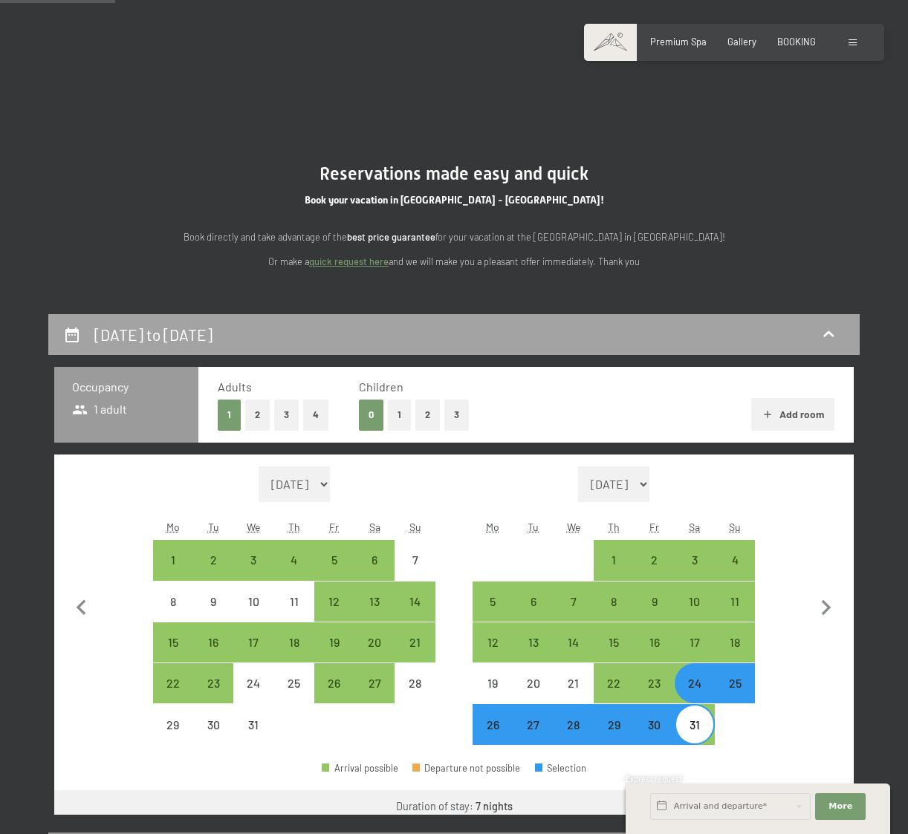
scroll to position [302, 0]
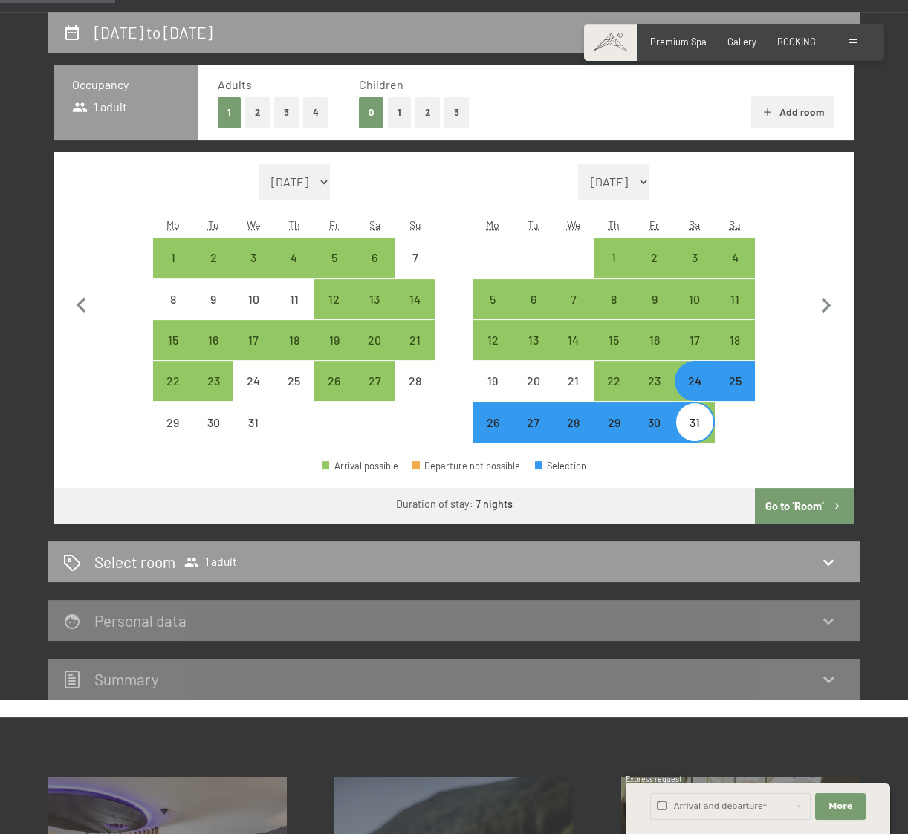
click at [395, 114] on button "1" at bounding box center [399, 112] width 23 height 30
select select "[DATE]"
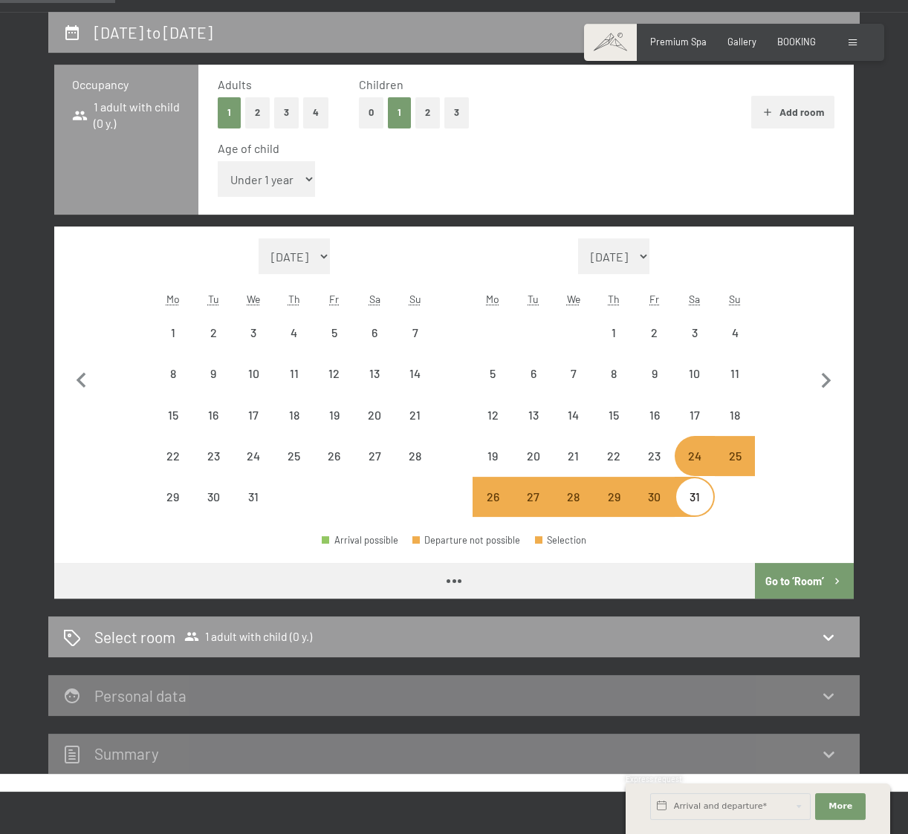
click at [218, 161] on select "Under 1 year 1 year 2 years 3 years 4 years 5 years 6 years 7 years 8 years 9 y…" at bounding box center [266, 179] width 97 height 36
select select "[DATE]"
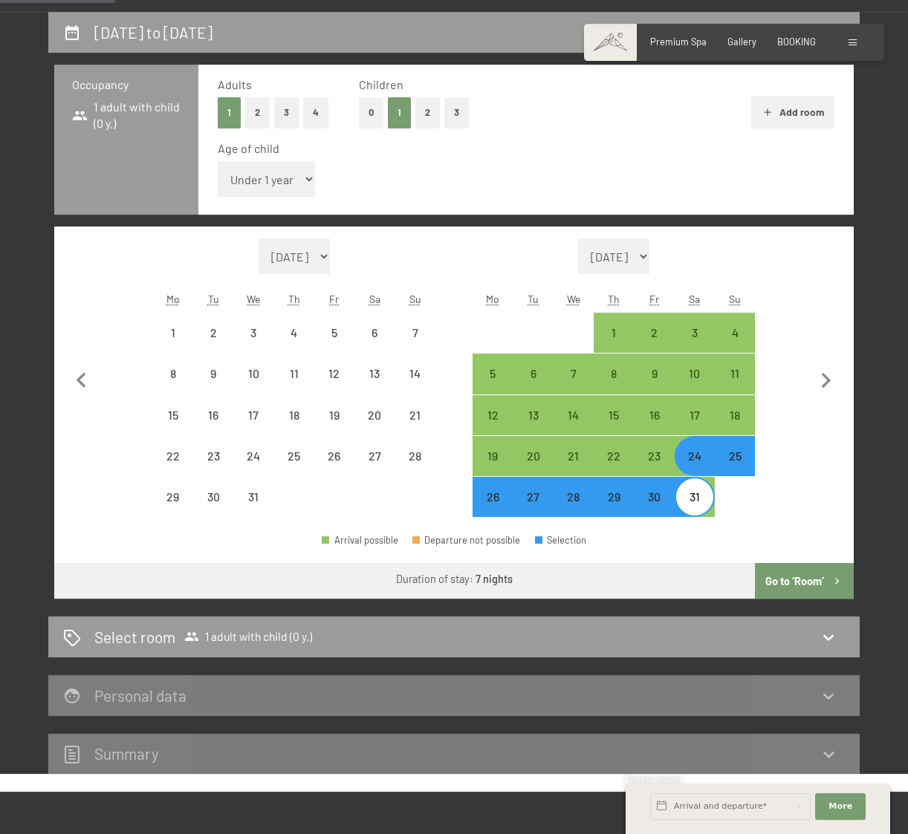
select select "[DATE]"
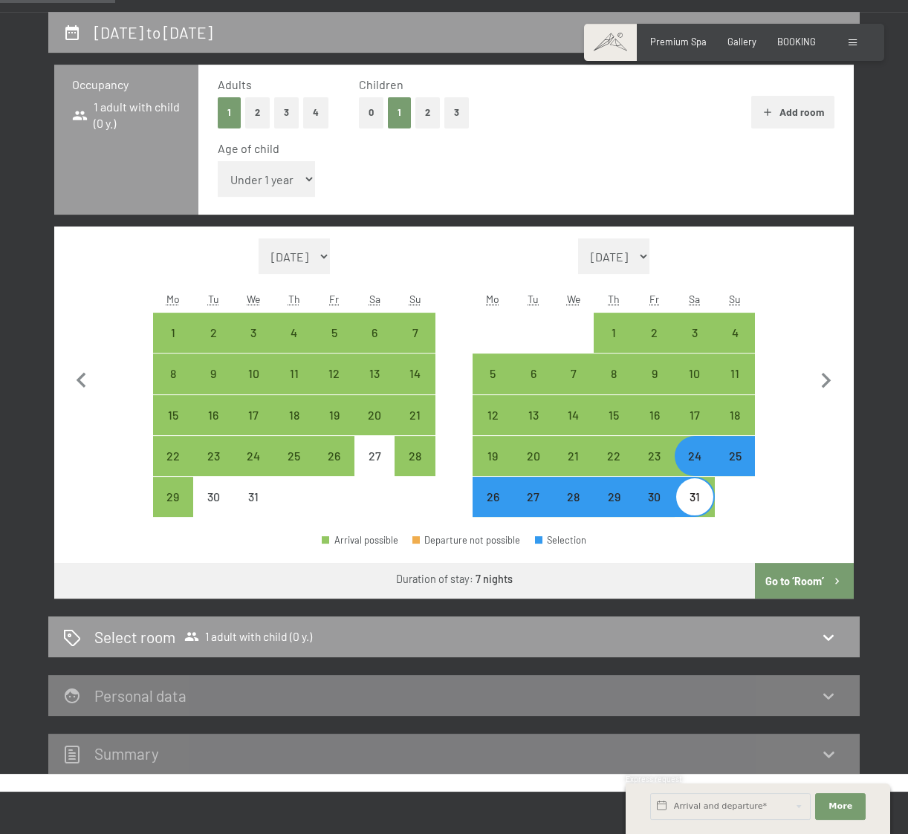
select select "11"
click option "11 years" at bounding box center [0, 0] width 0 height 0
select select "[DATE]"
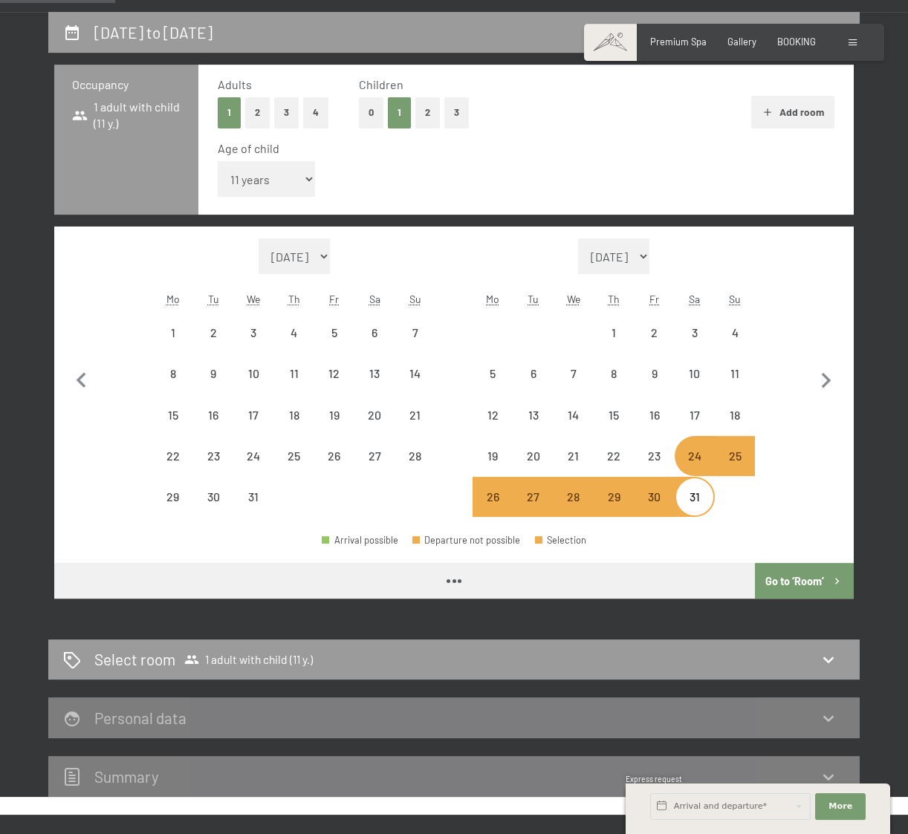
click at [808, 576] on button "Go to ‘Room’" at bounding box center [804, 581] width 99 height 36
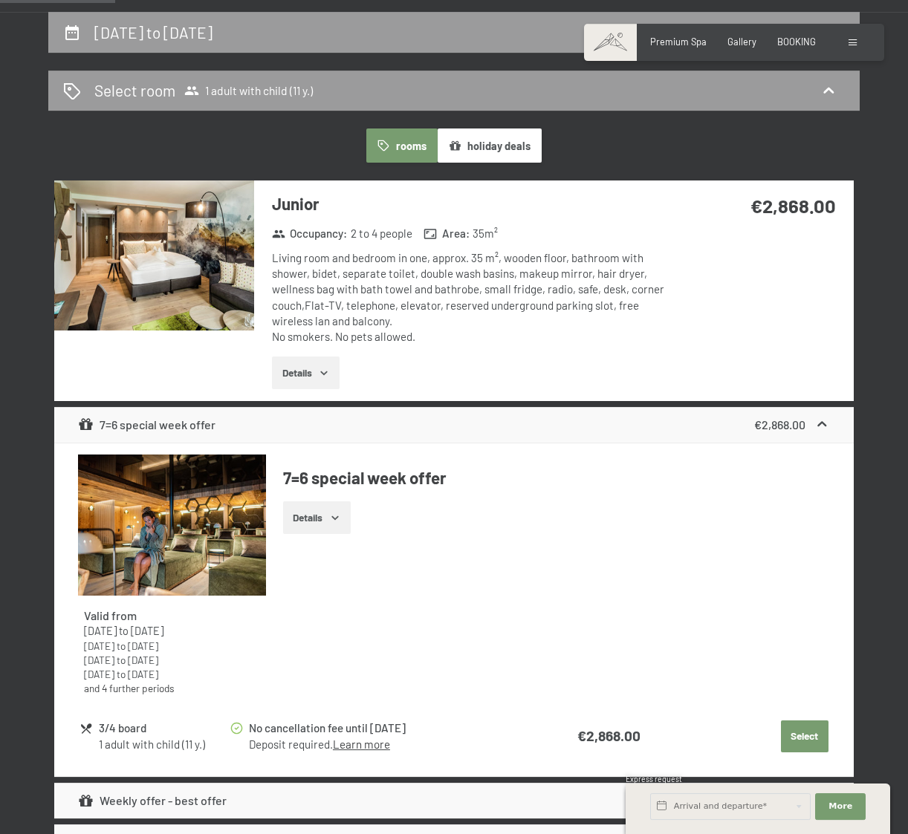
select select "[DATE]"
drag, startPoint x: 583, startPoint y: 741, endPoint x: 663, endPoint y: 742, distance: 80.2
click at [655, 731] on tr "3/4 board 1 adult with child (11 y.) No cancellation fee until [DATE] Deposit r…" at bounding box center [453, 736] width 748 height 37
click at [213, 557] on img at bounding box center [172, 525] width 188 height 141
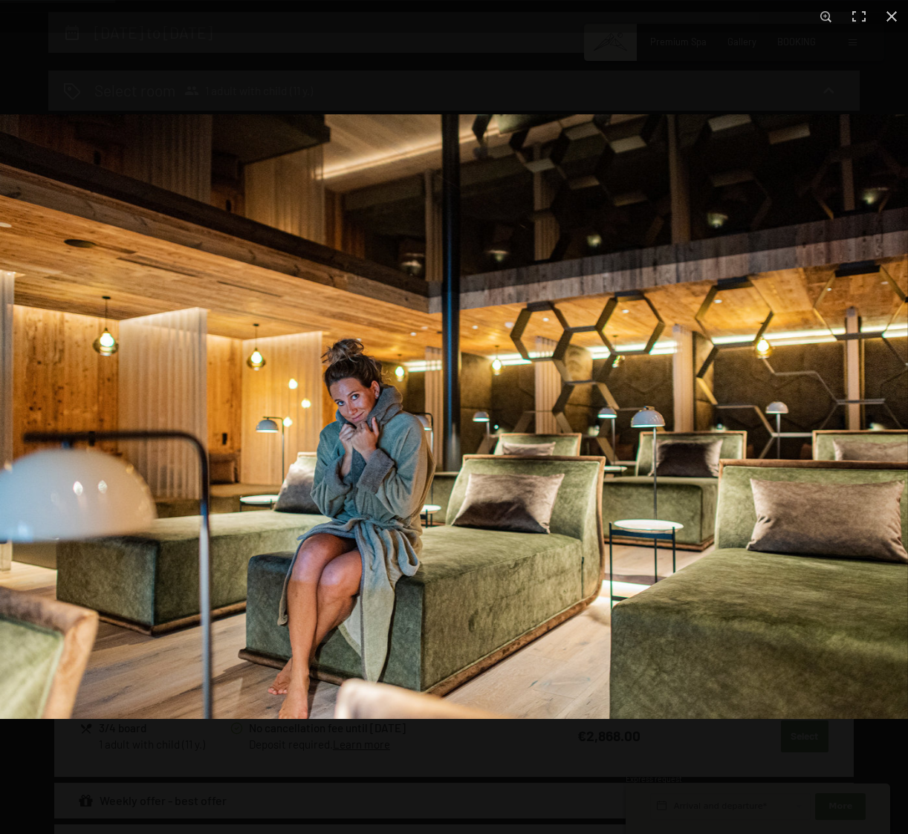
click at [368, 490] on img at bounding box center [454, 416] width 908 height 605
